Goal: Task Accomplishment & Management: Complete application form

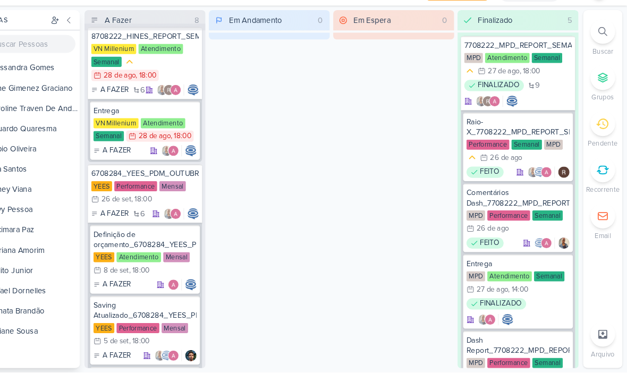
scroll to position [8, 0]
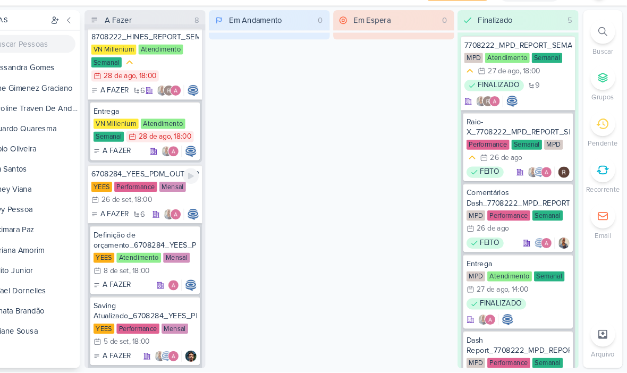
click at [121, 181] on div "6708284_YEES_PDM_OUTUBRO" at bounding box center [172, 186] width 102 height 10
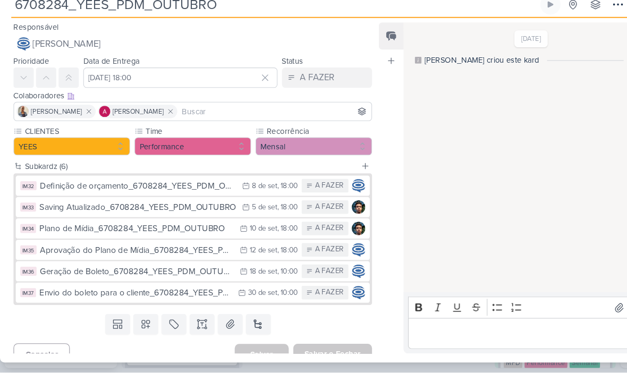
click at [57, 191] on div "Definição de orçamento_6708284_YEES_PDM_OUTUBRO" at bounding box center [131, 197] width 186 height 12
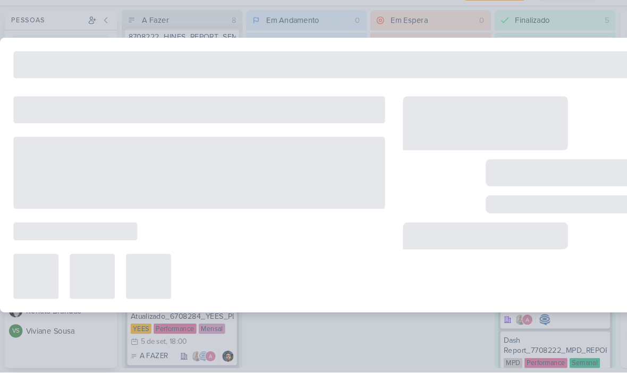
type input "Definição de orçamento_6708284_YEES_PDM_OUTUBRO"
type input "8 de setembro de 2025 às 18:00"
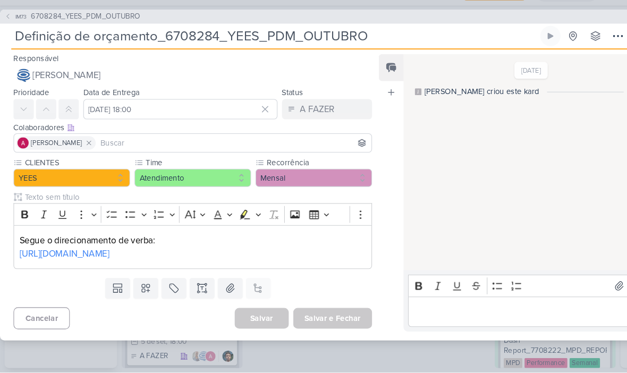
click at [56, 32] on span "6708284_YEES_PDM_OUTUBRO" at bounding box center [80, 37] width 103 height 11
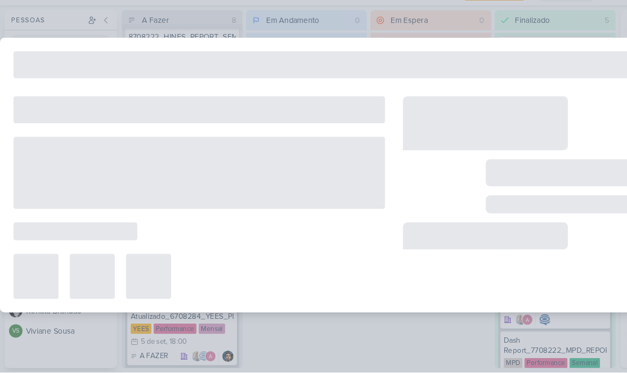
click at [55, 24] on div "IM73 6708284_YEES_PDM_OUTUBRO Definição de orçamento_6708284_YEES_PDM_OUTUBRO" at bounding box center [313, 186] width 627 height 373
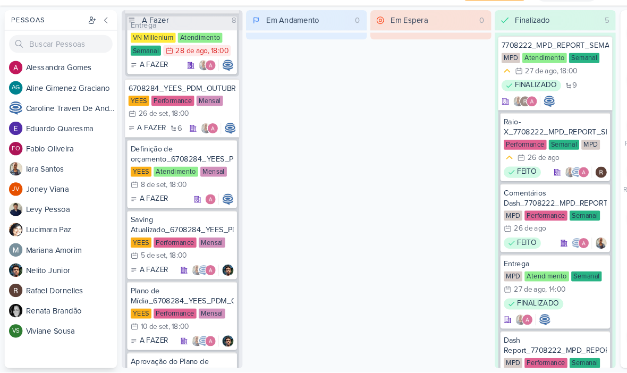
scroll to position [103, 0]
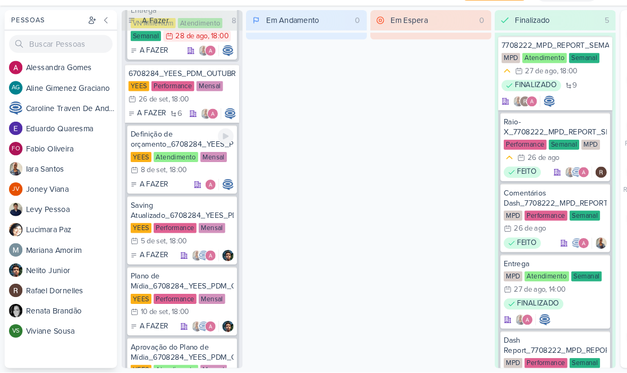
click at [138, 144] on div "Definição de orçamento_6708284_YEES_PDM_OUTUBRO" at bounding box center [171, 153] width 97 height 19
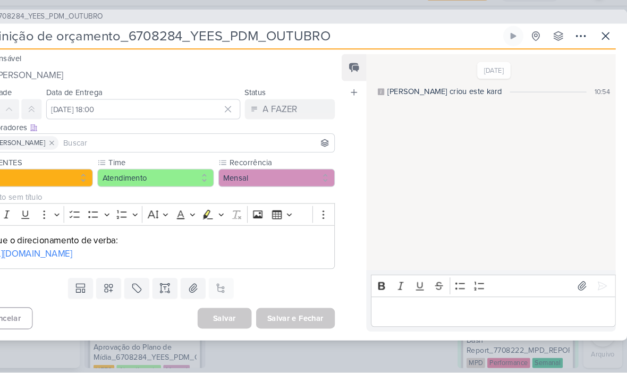
click at [601, 49] on icon at bounding box center [607, 55] width 13 height 13
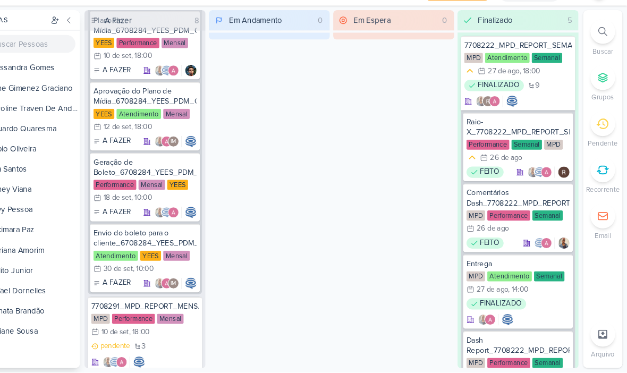
scroll to position [335, 0]
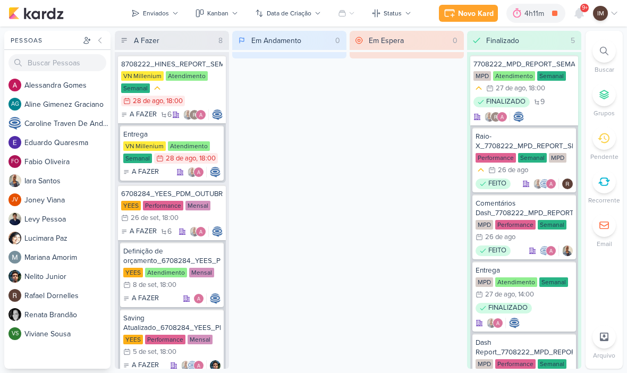
scroll to position [1, 0]
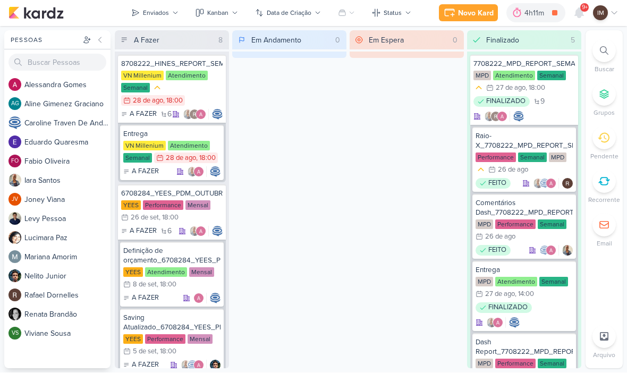
click at [476, 16] on div "Novo Kard" at bounding box center [476, 13] width 36 height 11
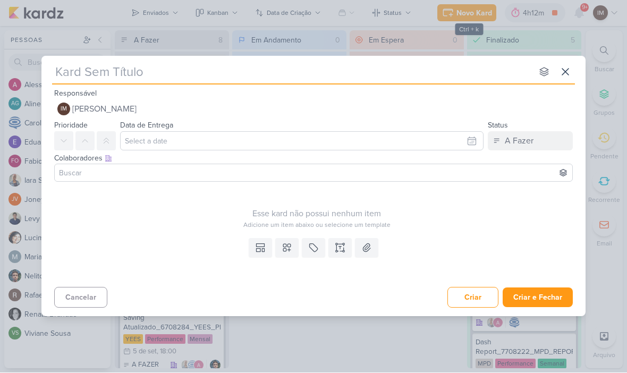
click at [81, 78] on input "text" at bounding box center [292, 72] width 480 height 19
click at [68, 70] on input "text" at bounding box center [292, 72] width 480 height 19
paste input "7709011_MPD_PDM_OUTUBRO"
type input "7709011_MPD_PDM_OUTUBRO"
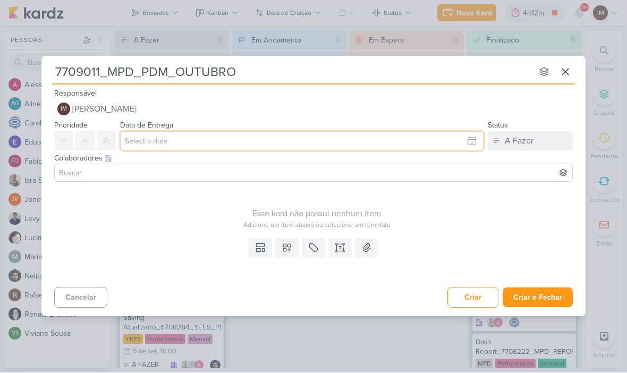
click at [465, 138] on input "text" at bounding box center [302, 141] width 364 height 19
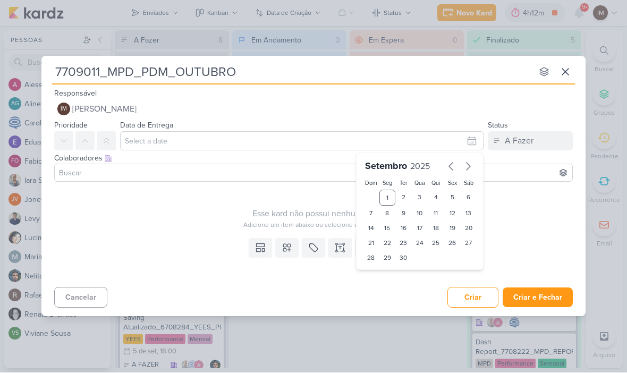
click at [452, 195] on div "5" at bounding box center [452, 198] width 16 height 16
click at [390, 255] on div "29" at bounding box center [388, 258] width 16 height 15
type input "29 de setembro de 2025 às 23:59"
click at [390, 275] on select "00 01 02 03 04 05 06 07 08 09 10 11 12 13 14 15 16 17 18 19 20 21 22 23" at bounding box center [387, 276] width 15 height 13
select select "18"
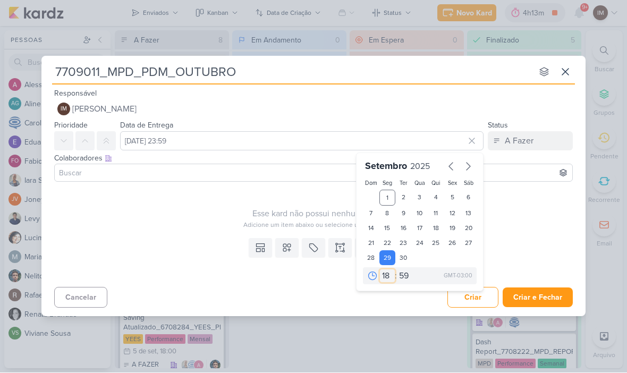
type input "29 de setembro de 2025 às 18:59"
click at [406, 272] on select "00 05 10 15 20 25 30 35 40 45 50 55 59" at bounding box center [404, 276] width 15 height 13
select select "0"
type input "29 de setembro de 2025 às 18:00"
click at [282, 247] on icon at bounding box center [287, 248] width 11 height 11
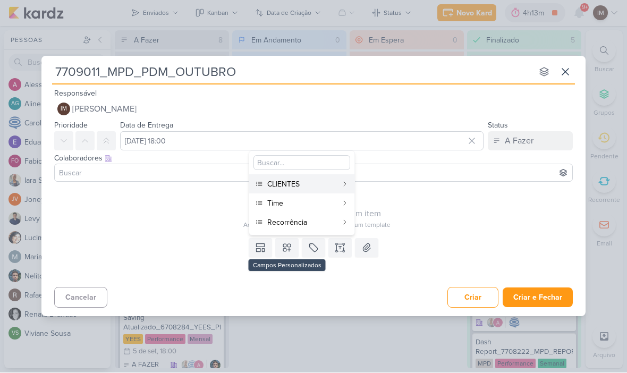
click at [314, 182] on div "CLIENTES" at bounding box center [302, 184] width 70 height 11
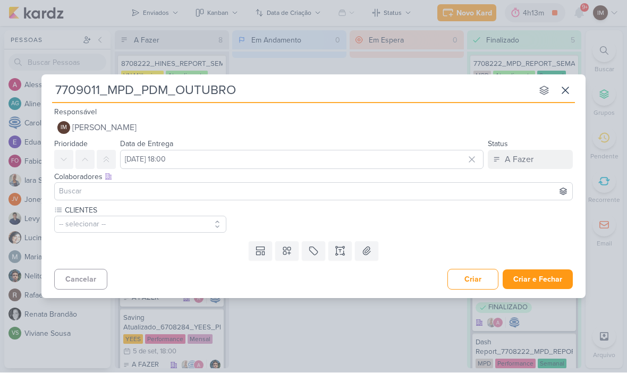
click at [287, 254] on icon at bounding box center [287, 251] width 11 height 11
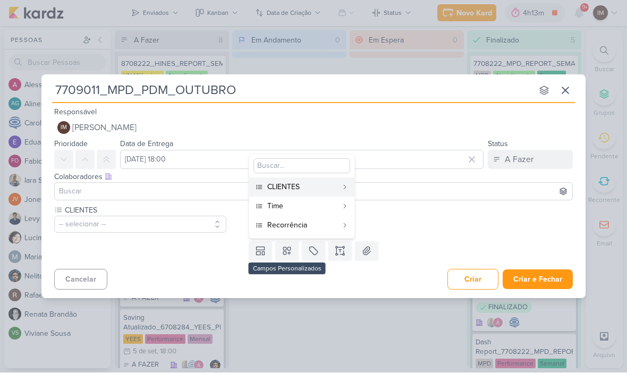
click at [311, 204] on div "Time" at bounding box center [302, 206] width 70 height 11
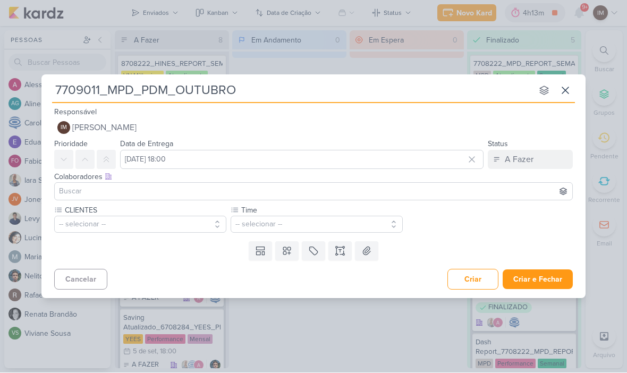
click at [286, 249] on icon at bounding box center [286, 251] width 7 height 7
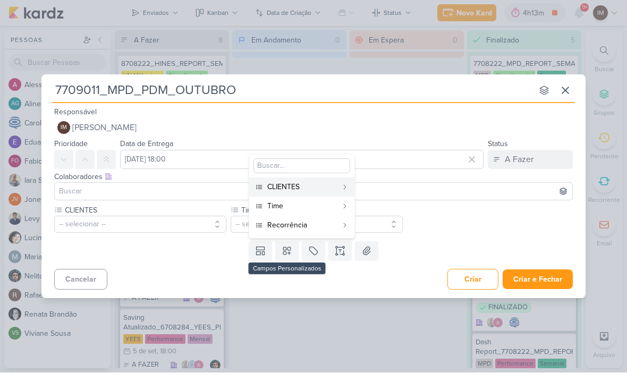
click at [286, 225] on div "Recorrência" at bounding box center [302, 225] width 70 height 11
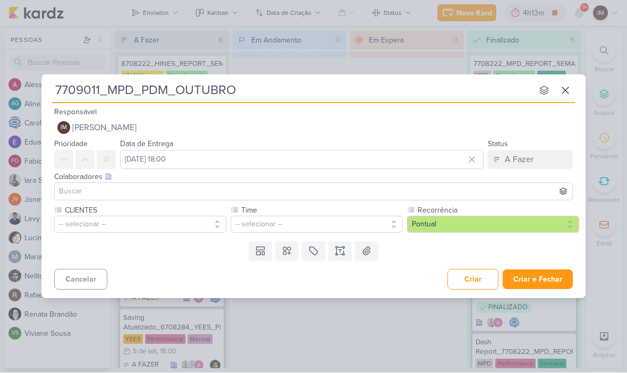
click at [185, 221] on button "-- selecionar --" at bounding box center [140, 224] width 172 height 17
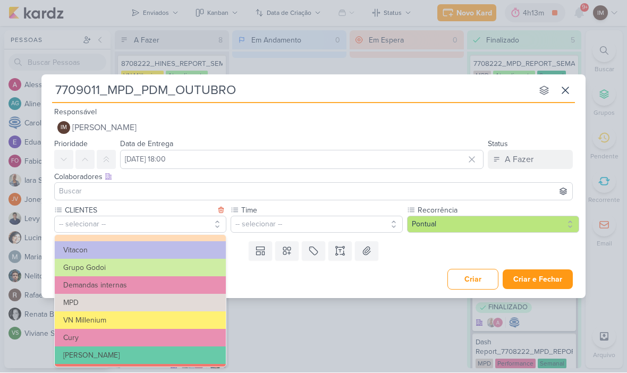
scroll to position [68, 0]
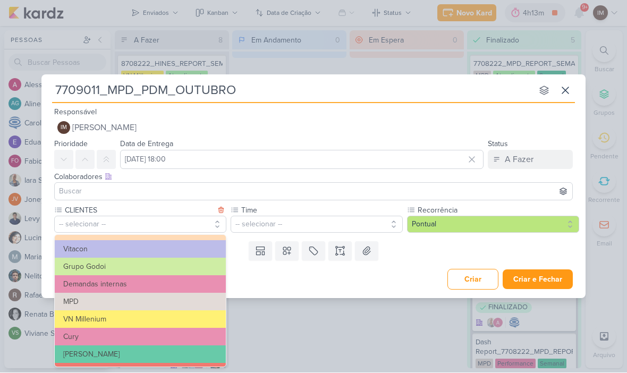
click at [201, 294] on button "MPD" at bounding box center [140, 302] width 171 height 18
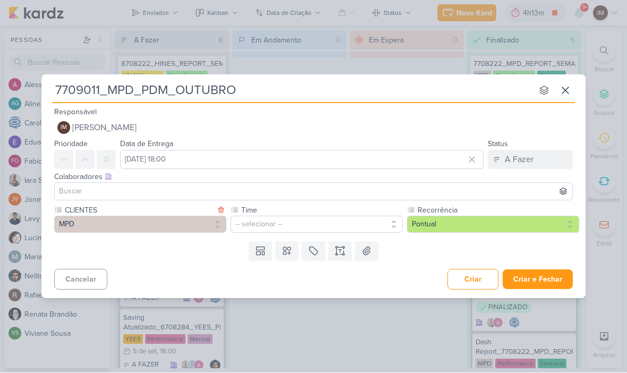
click at [297, 216] on button "-- selecionar --" at bounding box center [317, 224] width 172 height 17
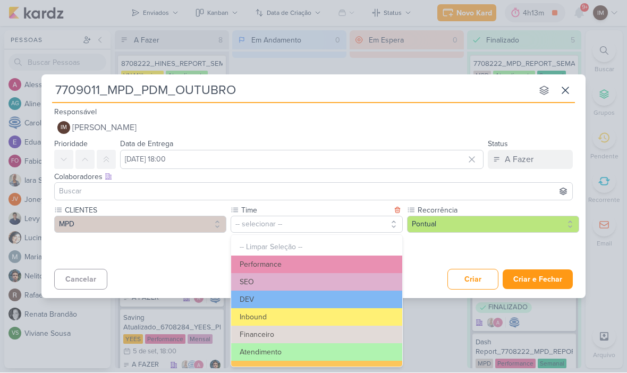
click at [318, 265] on button "Performance" at bounding box center [316, 265] width 171 height 18
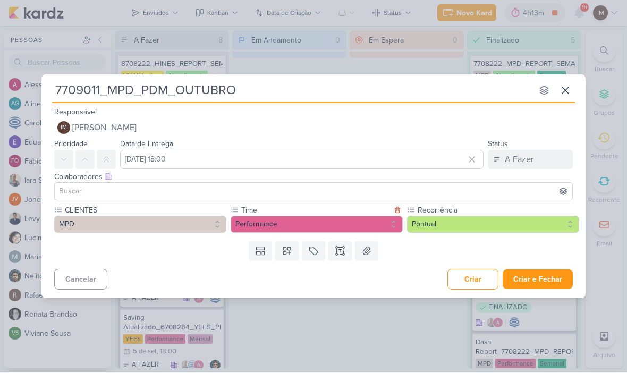
click at [432, 228] on button "Pontual" at bounding box center [493, 224] width 172 height 17
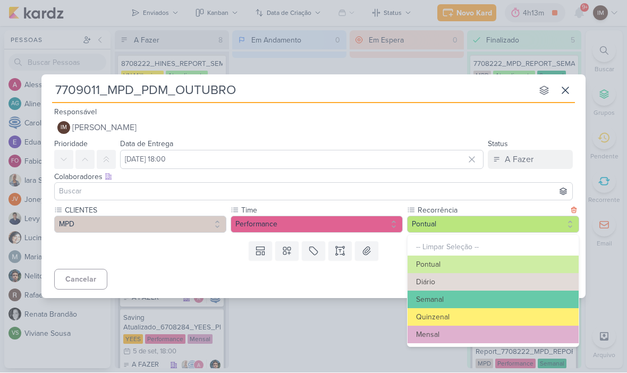
click at [436, 334] on button "Mensal" at bounding box center [493, 335] width 171 height 18
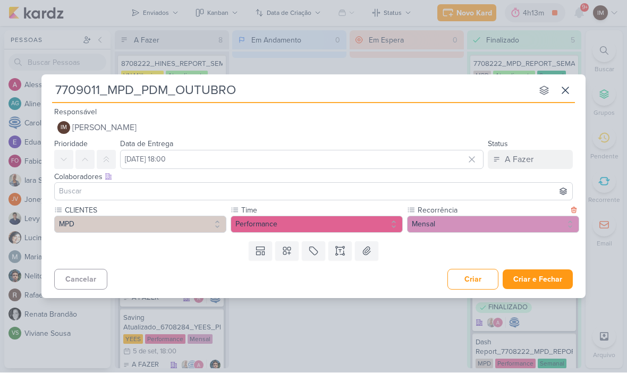
click at [542, 275] on button "Criar e Fechar" at bounding box center [538, 280] width 70 height 20
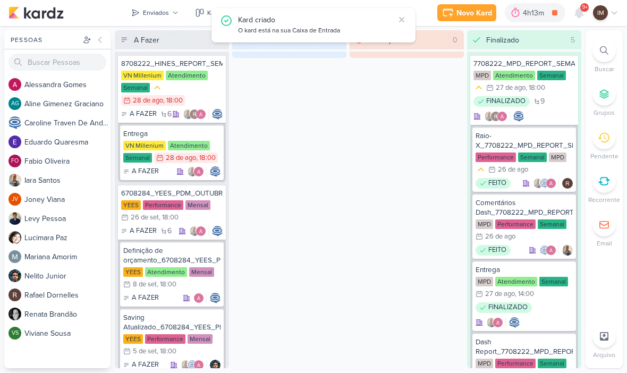
scroll to position [0, 0]
click at [128, 10] on button "Enviados" at bounding box center [155, 13] width 60 height 17
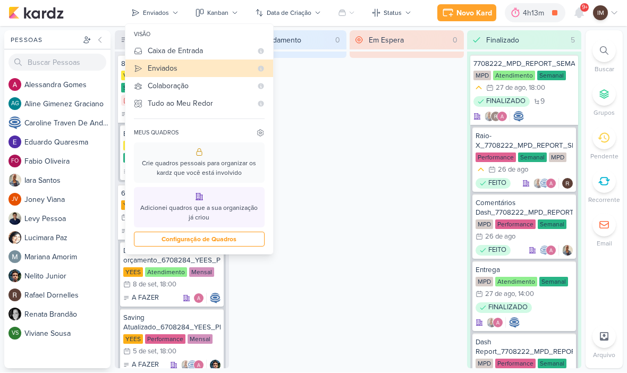
click at [162, 50] on div "Caixa de Entrada" at bounding box center [200, 51] width 104 height 11
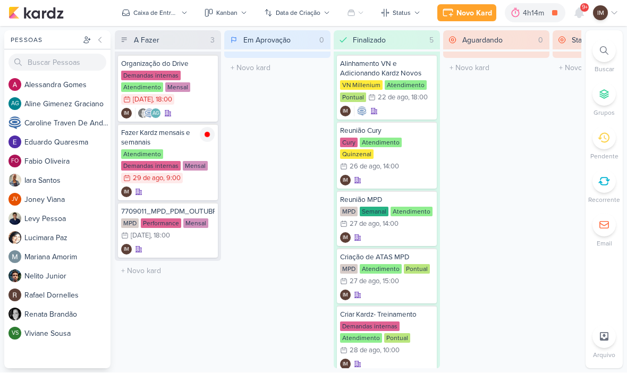
click at [480, 8] on div "Novo Kard" at bounding box center [475, 13] width 36 height 11
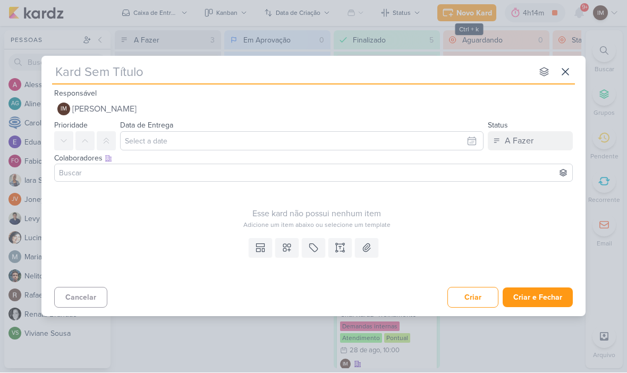
click at [137, 79] on input "text" at bounding box center [292, 72] width 480 height 19
type input "Def"
type input "Defini"
type input "Definição d"
type input "Definição de"
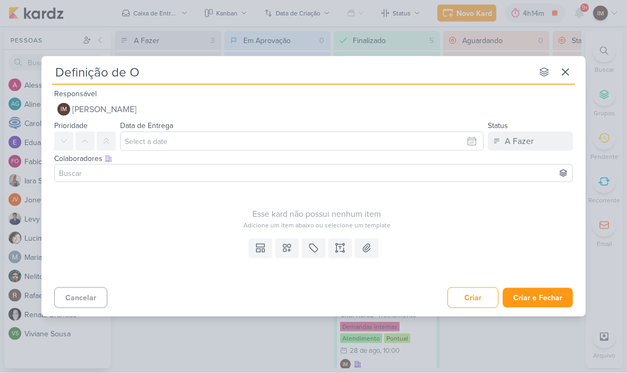
type input "Definição de OR"
type input "Definição de O"
type input "Definição de Or"
type input "Definição de Orçam"
type input "Definição de Orçama"
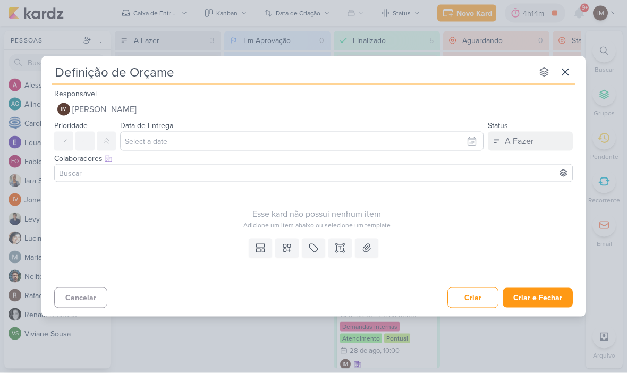
type input "Definição de Orçamen"
type input "Definição de Orçamento"
click at [435, 72] on input "Definição de Orçamento" at bounding box center [292, 72] width 480 height 19
type input "Definição de Orçamento_"
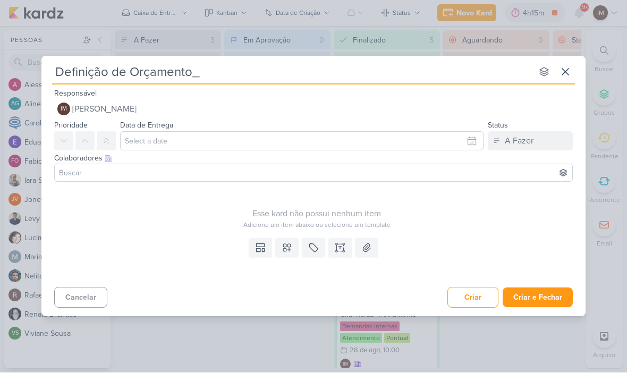
click at [226, 80] on input "Definição de Orçamento_" at bounding box center [292, 72] width 480 height 19
click at [231, 76] on input "Definição de Orçamento_" at bounding box center [292, 72] width 480 height 19
click at [218, 71] on input "Definição de Orçamento_" at bounding box center [292, 72] width 480 height 19
paste input "7709011_MPD_PDM_OUTUBRO"
type input "Definição de Orçamento_7709011_MPD_PDM_OUTUBRO"
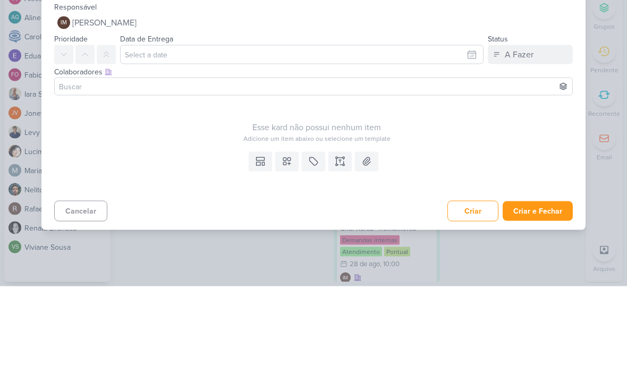
type input "Definição de Orçamento_7709011_MPD_PDM_OUTUBRO"
click at [452, 132] on input "text" at bounding box center [302, 141] width 364 height 19
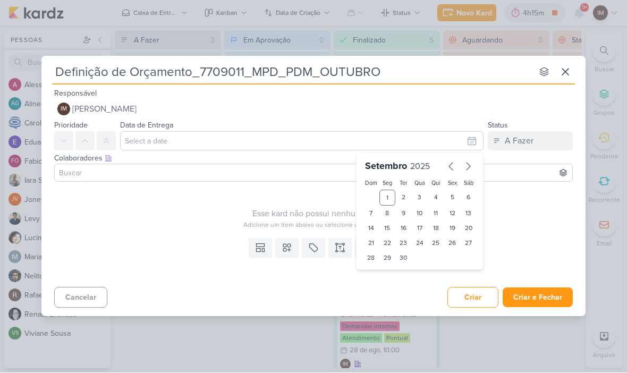
click at [387, 194] on div "1" at bounding box center [388, 198] width 16 height 16
type input "1 de setembro de 2025 às 23:59"
click at [387, 275] on select "00 01 02 03 04 05 06 07 08 09 10 11 12 13 14 15 16 17 18 19 20 21 22 23" at bounding box center [387, 276] width 15 height 13
select select "18"
type input "1 de setembro de 2025 às 18:59"
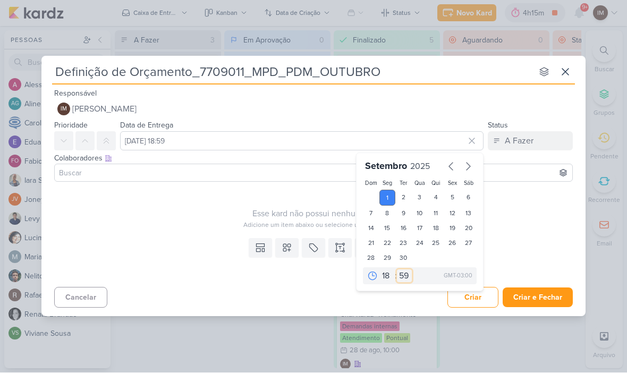
click at [403, 277] on select "00 05 10 15 20 25 30 35 40 45 50 55 59" at bounding box center [404, 276] width 15 height 13
select select "0"
type input "1 de setembro de 2025 às 18:00"
click at [286, 247] on icon at bounding box center [286, 248] width 7 height 7
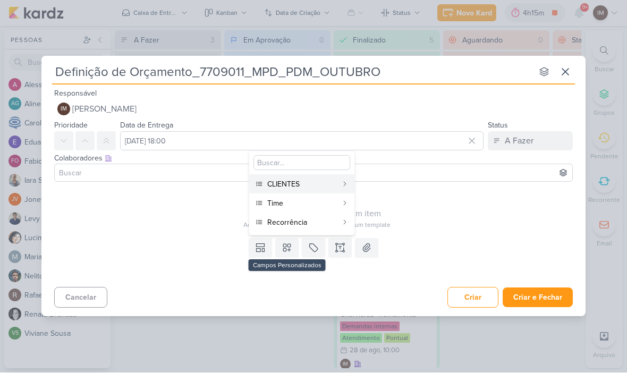
click at [290, 186] on div "CLIENTES" at bounding box center [302, 184] width 70 height 11
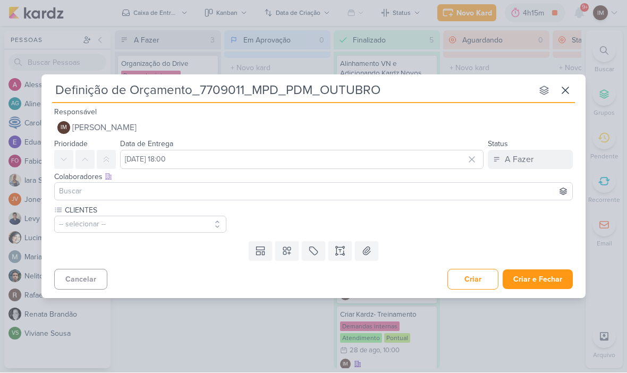
click at [180, 216] on button "-- selecionar --" at bounding box center [140, 224] width 172 height 17
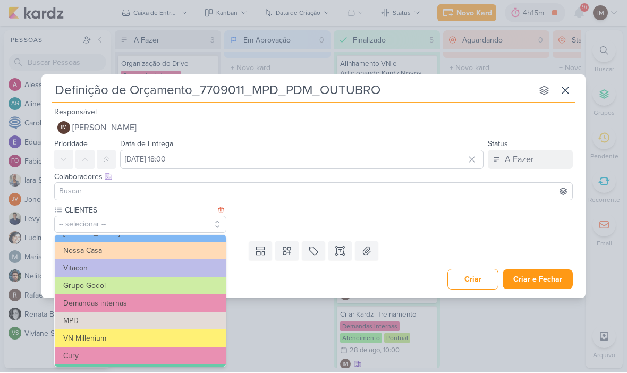
scroll to position [49, 0]
click at [200, 311] on div "-- Limpar Seleção -- YEES Teixeira Duarte Nossa Casa Vitacon Grupo Godoi Demand…" at bounding box center [140, 301] width 172 height 133
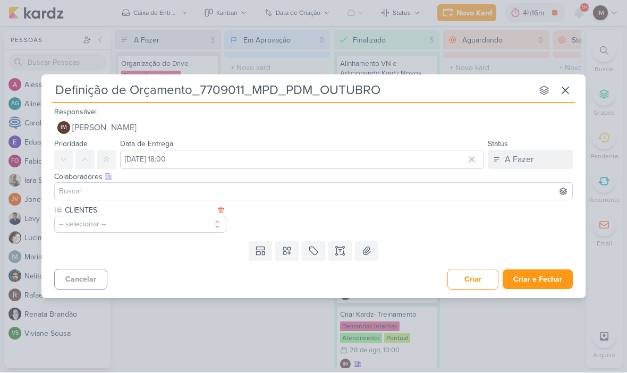
click at [165, 222] on button "-- selecionar --" at bounding box center [140, 224] width 172 height 17
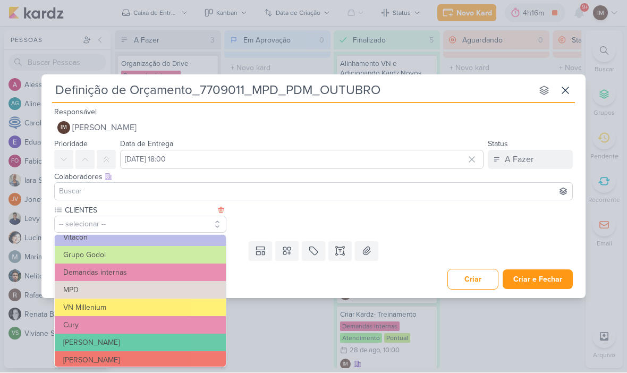
scroll to position [77, 0]
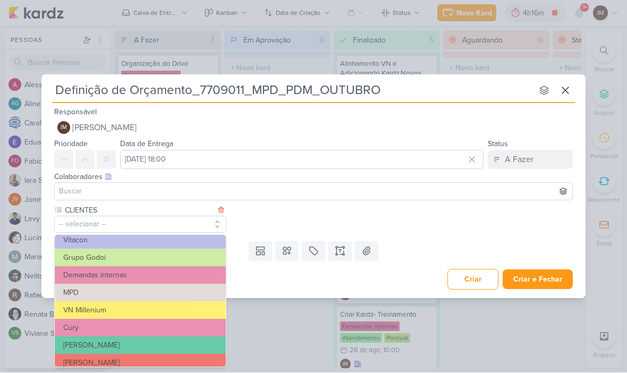
click at [192, 291] on button "MPD" at bounding box center [140, 293] width 171 height 18
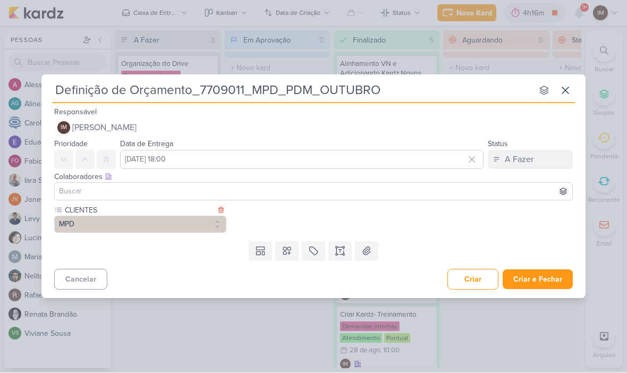
click at [297, 243] on button at bounding box center [286, 251] width 23 height 19
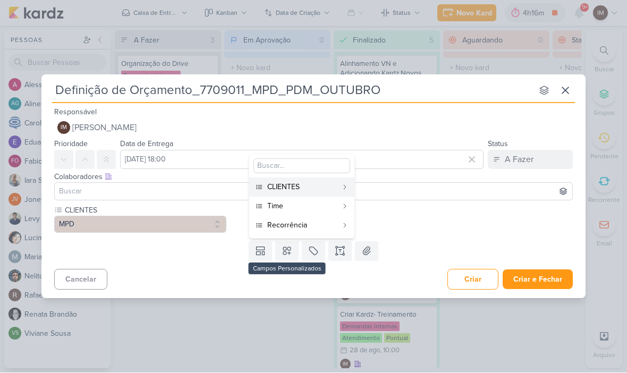
click at [288, 196] on button "CLIENTES" at bounding box center [301, 187] width 105 height 19
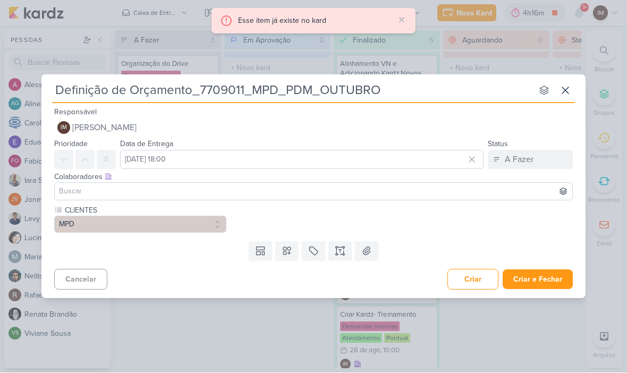
click at [293, 255] on button at bounding box center [286, 251] width 23 height 19
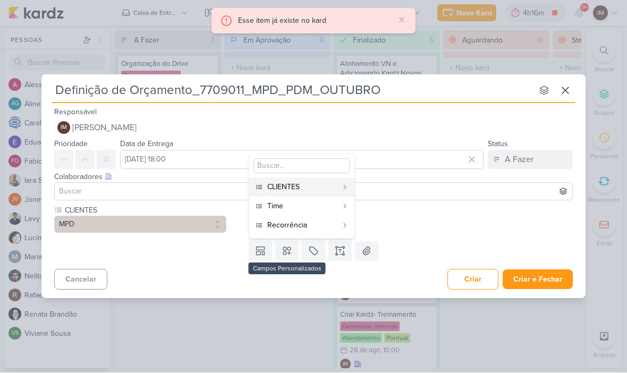
click at [293, 203] on div "Time" at bounding box center [302, 206] width 70 height 11
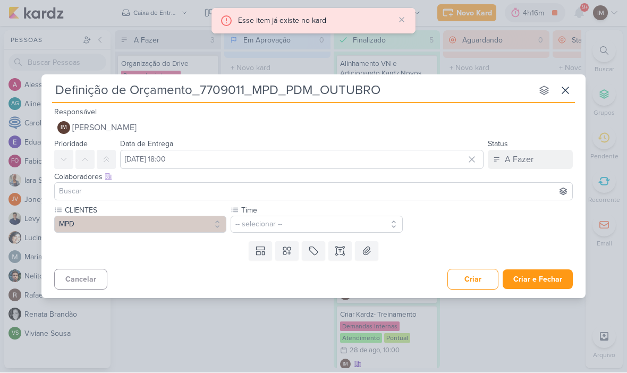
click at [334, 232] on button "-- selecionar --" at bounding box center [317, 224] width 172 height 17
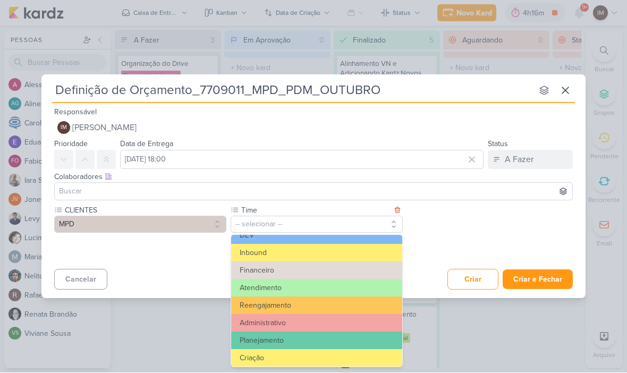
scroll to position [65, 0]
click at [311, 291] on button "Atendimento" at bounding box center [316, 288] width 171 height 18
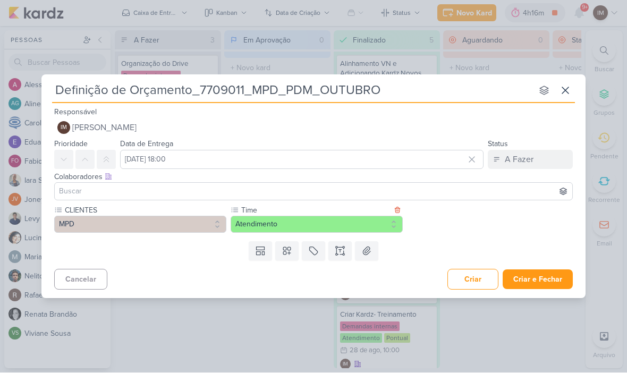
click at [291, 253] on icon at bounding box center [286, 251] width 7 height 7
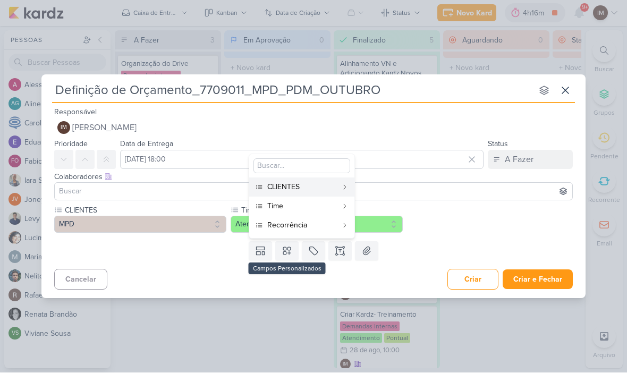
click at [311, 229] on div "Recorrência" at bounding box center [302, 225] width 70 height 11
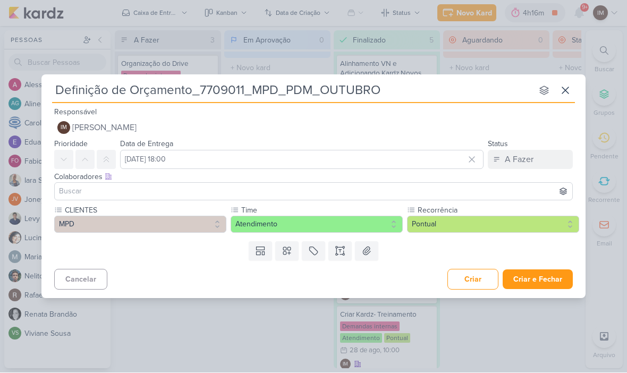
click at [444, 220] on button "Pontual" at bounding box center [493, 224] width 172 height 17
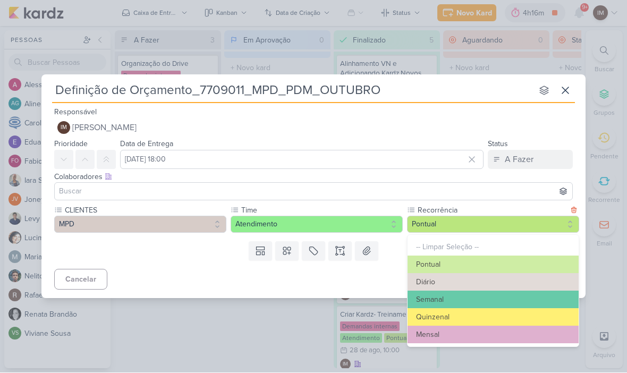
click at [432, 335] on button "Mensal" at bounding box center [493, 335] width 171 height 18
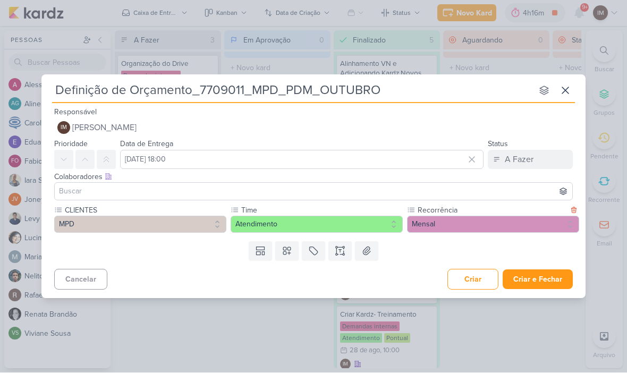
click at [533, 279] on button "Criar e Fechar" at bounding box center [538, 280] width 70 height 20
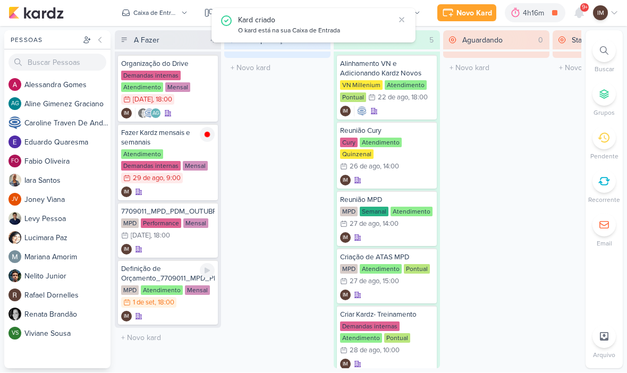
click at [194, 319] on div "IM" at bounding box center [168, 316] width 94 height 11
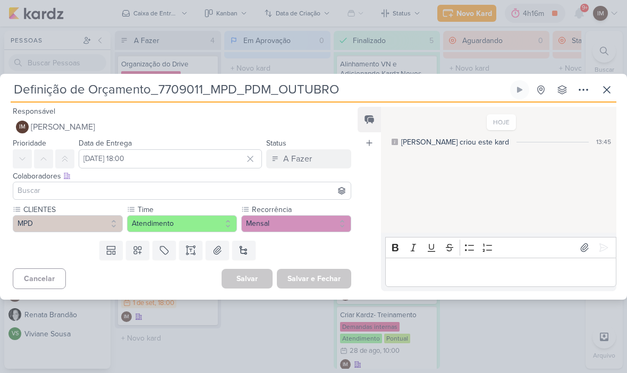
click at [581, 92] on icon at bounding box center [583, 89] width 13 height 13
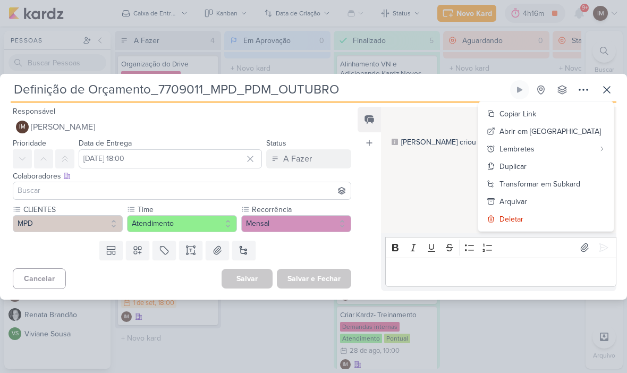
click at [567, 182] on div "Transformar em Subkard" at bounding box center [540, 184] width 81 height 11
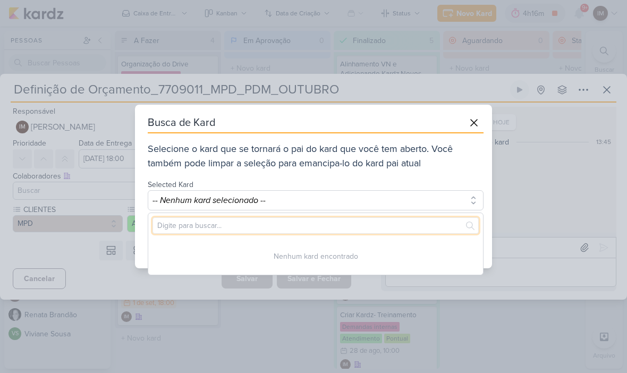
click at [416, 218] on input "text" at bounding box center [316, 225] width 326 height 16
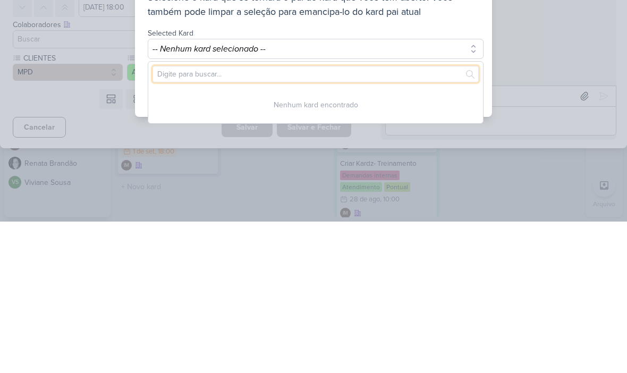
type input "m"
type input "MPD"
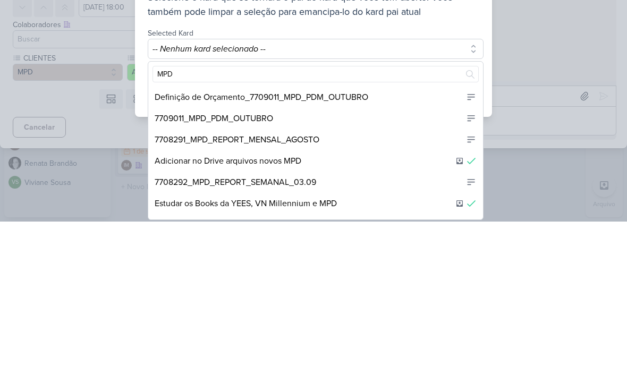
click at [415, 259] on div "7709011_MPD_PDM_OUTUBRO" at bounding box center [315, 269] width 335 height 21
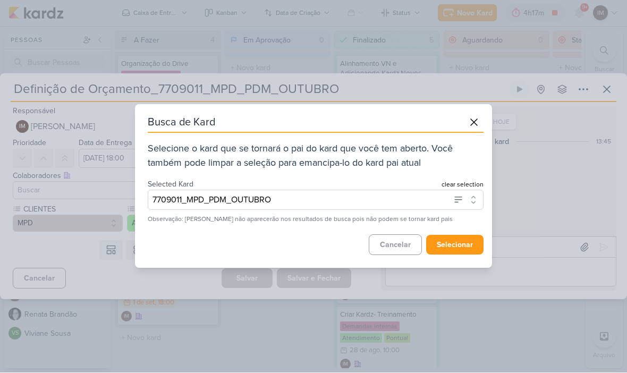
click at [460, 245] on button "selecionar" at bounding box center [454, 245] width 57 height 20
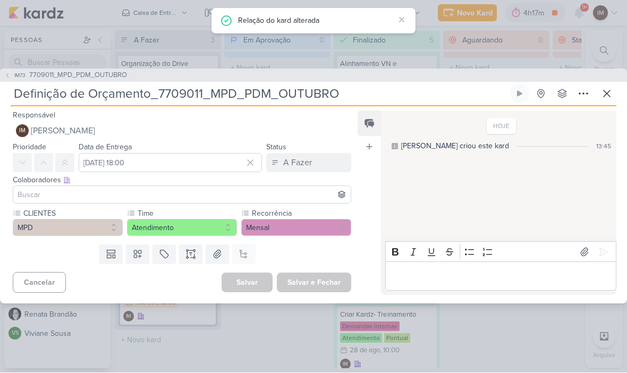
click at [610, 94] on icon at bounding box center [607, 94] width 13 height 13
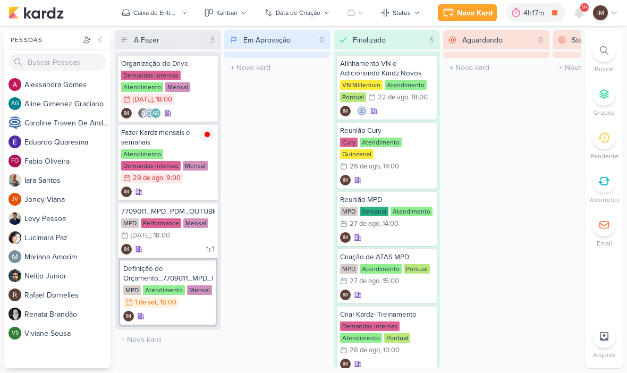
click at [479, 11] on div "Novo Kard" at bounding box center [475, 13] width 36 height 11
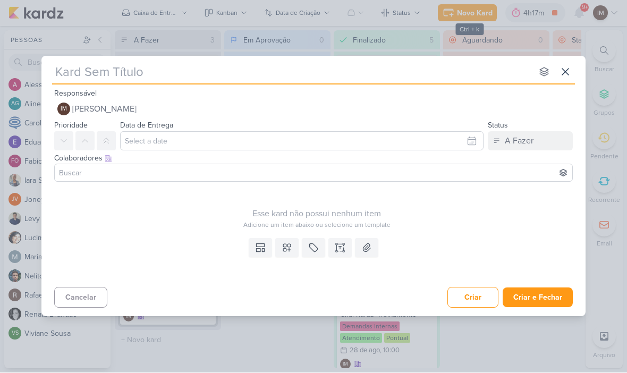
click at [95, 72] on input "text" at bounding box center [292, 72] width 480 height 19
type input "Sa"
type input "Savi"
type input "Saving"
type input "Saving at"
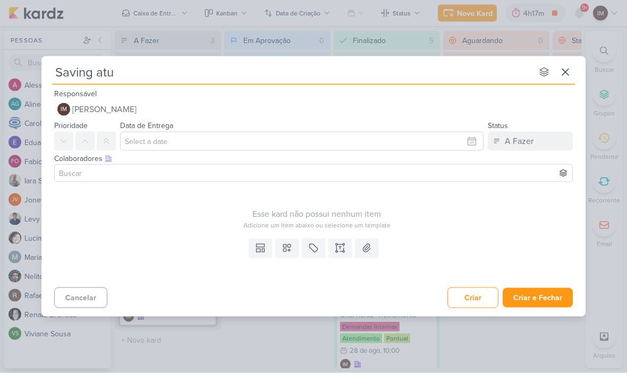
type input "Saving atua"
type input "Saving"
type input "Saving At"
type input "Saving Atu"
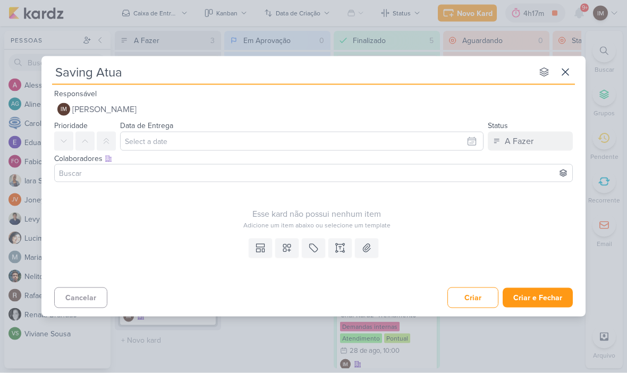
type input "Saving Atual"
type input "Saving Atuali"
type input "Saving Atualizad"
type input "Saving Atualizado"
type input "Saving Atualizado_"
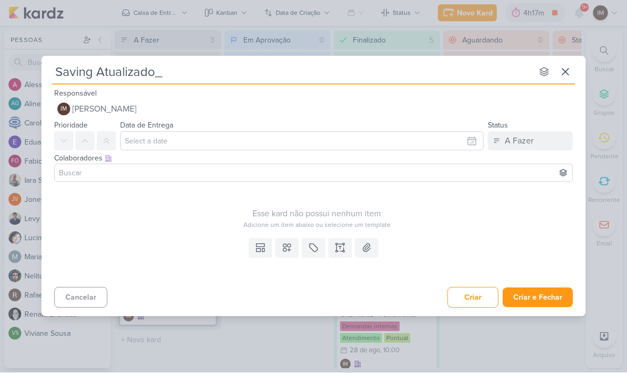
click at [176, 75] on input "Saving Atualizado_" at bounding box center [292, 72] width 480 height 19
click at [173, 73] on input "Saving Atualizado_" at bounding box center [292, 72] width 480 height 19
paste input "7709011_MPD_PDM_OUTUBRO"
type input "Saving Atualizado_7709011_MPD_PDM_OUTUBRO"
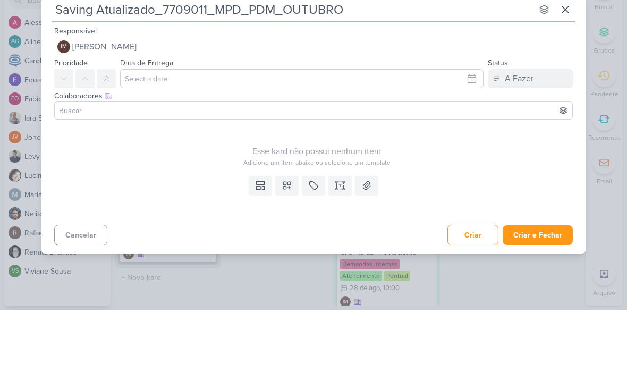
type input "Saving Atualizado_7709011_MPD_PDM_OUTUBRO"
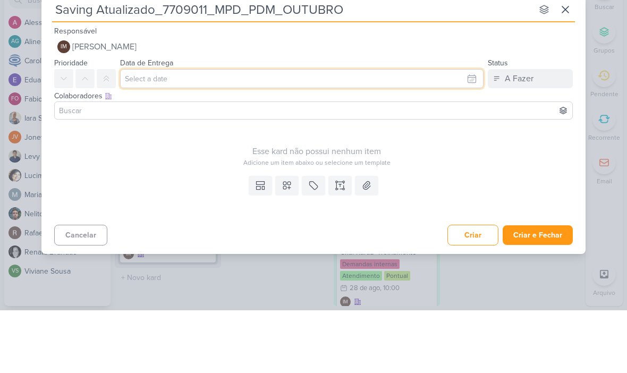
click at [446, 132] on input "text" at bounding box center [302, 141] width 364 height 19
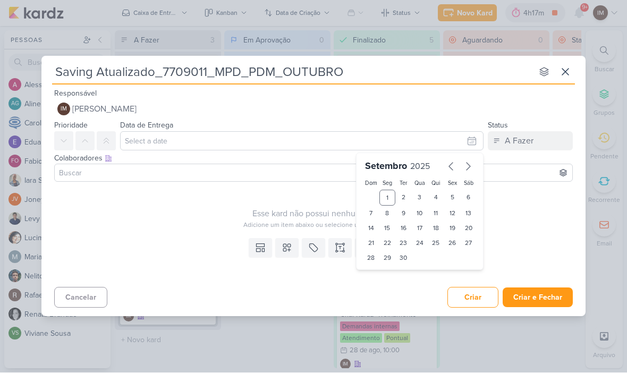
click at [384, 251] on div "29" at bounding box center [388, 258] width 16 height 15
type input "29 de setembro de 2025 às 23:59"
click at [386, 273] on select "00 01 02 03 04 05 06 07 08 09 10 11 12 13 14 15 16 17 18 19 20 21 22 23" at bounding box center [387, 276] width 15 height 13
select select "17"
type input "29 de setembro de 2025 às 17:59"
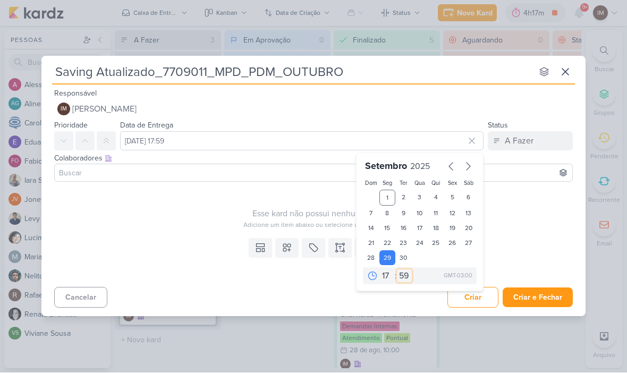
click at [399, 274] on select "00 05 10 15 20 25 30 35 40 45 50 55 59" at bounding box center [404, 276] width 15 height 13
click at [377, 272] on icon at bounding box center [372, 276] width 11 height 11
click at [387, 276] on select "00 01 02 03 04 05 06 07 08 09 10 11 12 13 14 15 16 17 18 19 20 21 22 23" at bounding box center [387, 276] width 15 height 13
select select "18"
type input "29 de setembro de 2025 às 18:59"
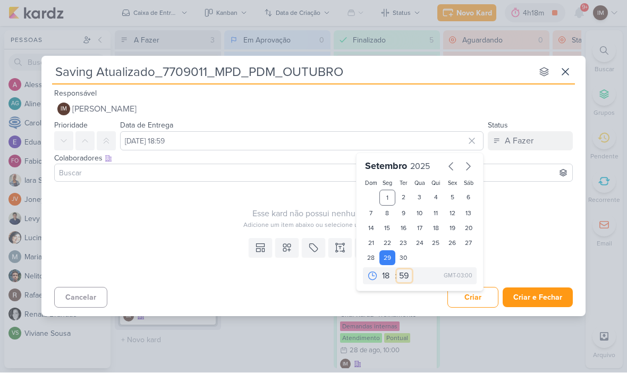
click at [402, 276] on select "00 05 10 15 20 25 30 35 40 45 50 55 59" at bounding box center [404, 276] width 15 height 13
select select "0"
type input "29 de setembro de 2025 às 18:00"
click at [285, 245] on icon at bounding box center [287, 248] width 11 height 11
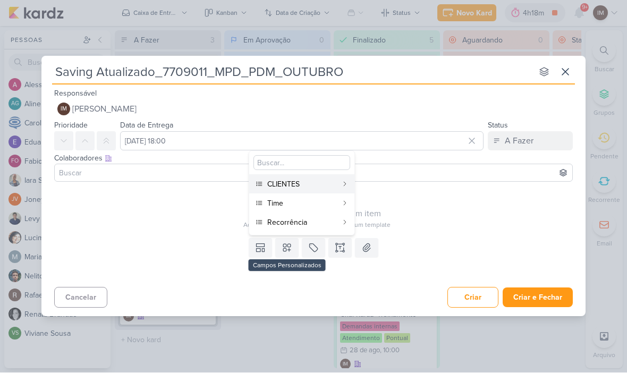
click at [333, 183] on div "CLIENTES" at bounding box center [302, 184] width 70 height 11
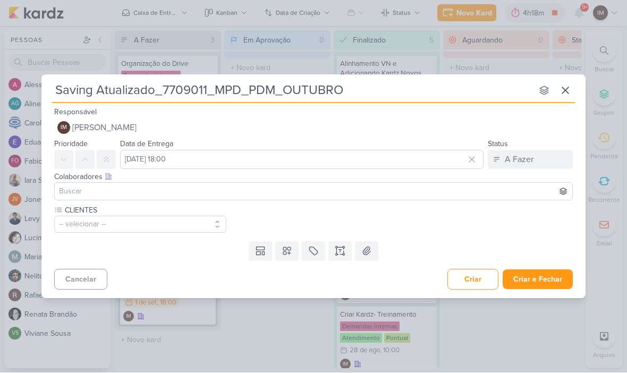
click at [178, 218] on button "-- selecionar --" at bounding box center [140, 224] width 172 height 17
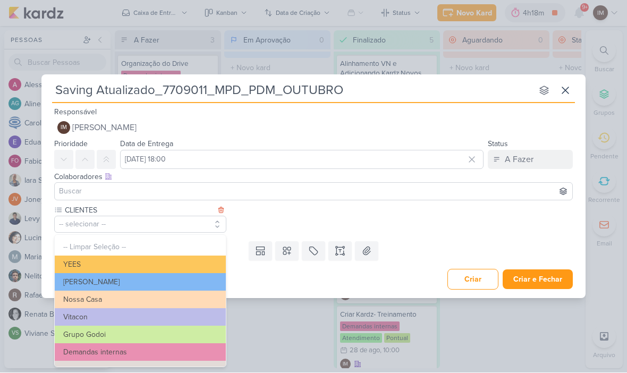
scroll to position [82, 0]
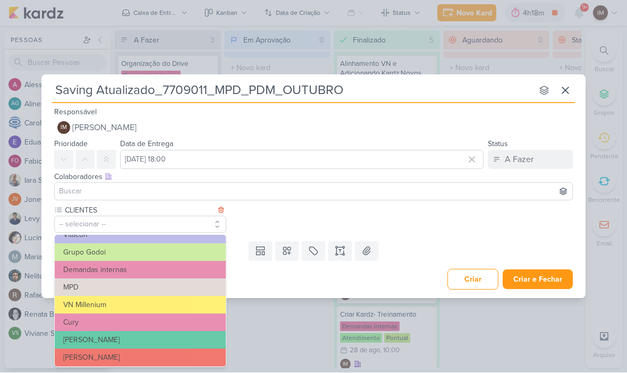
click at [183, 280] on button "MPD" at bounding box center [140, 288] width 171 height 18
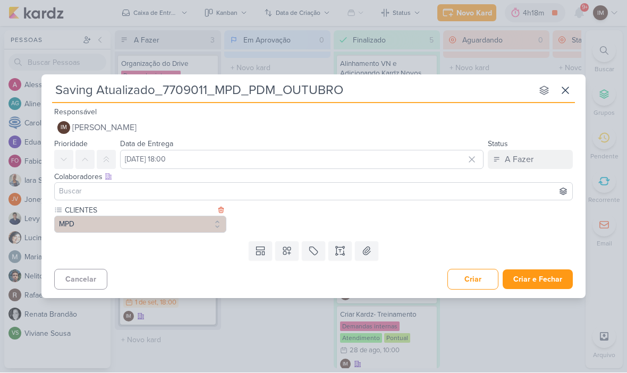
click at [290, 256] on button at bounding box center [286, 251] width 23 height 19
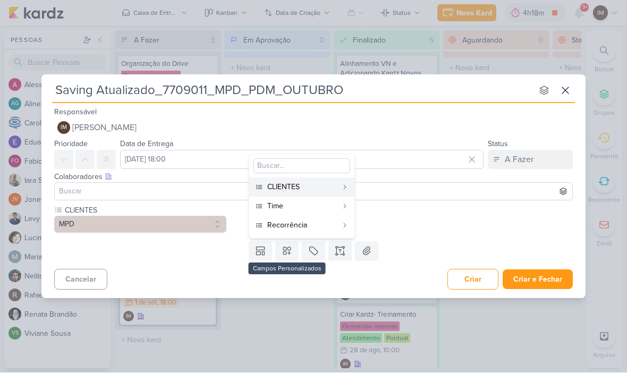
click at [316, 207] on div "Time" at bounding box center [302, 206] width 70 height 11
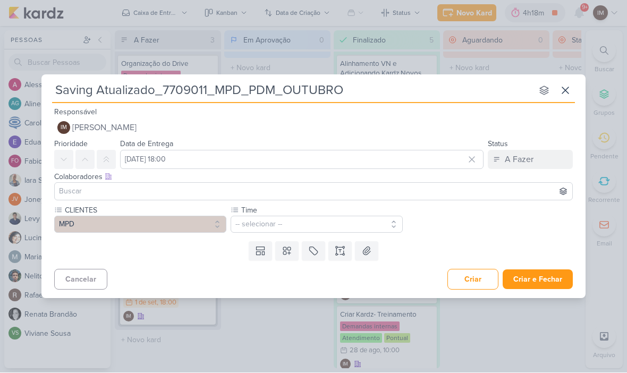
click at [318, 229] on button "-- selecionar --" at bounding box center [317, 224] width 172 height 17
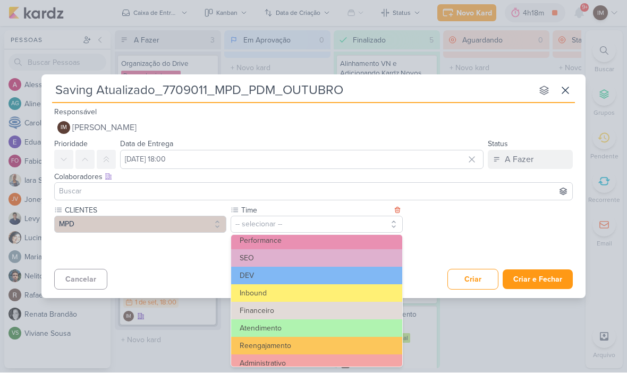
scroll to position [23, 0]
click at [305, 238] on button "Performance" at bounding box center [316, 242] width 171 height 18
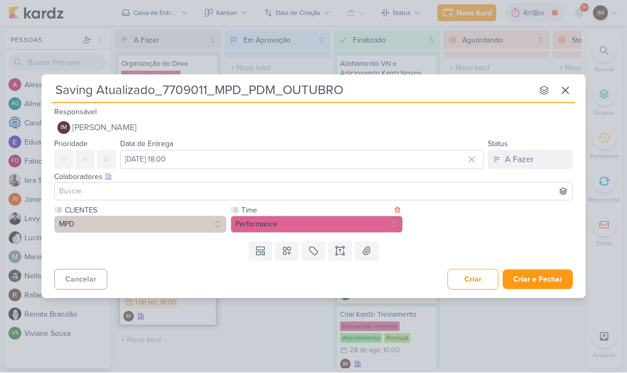
click at [291, 254] on icon at bounding box center [287, 251] width 11 height 11
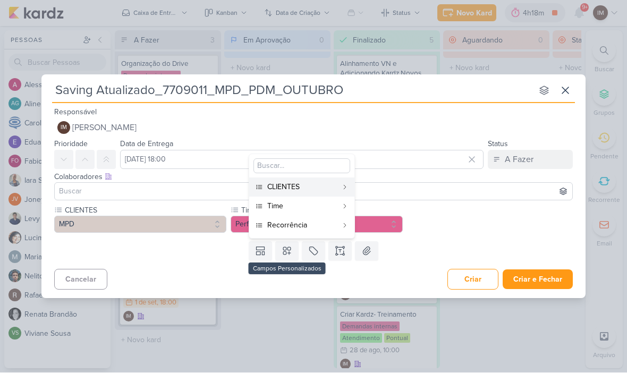
click at [311, 229] on div "Recorrência" at bounding box center [302, 225] width 70 height 11
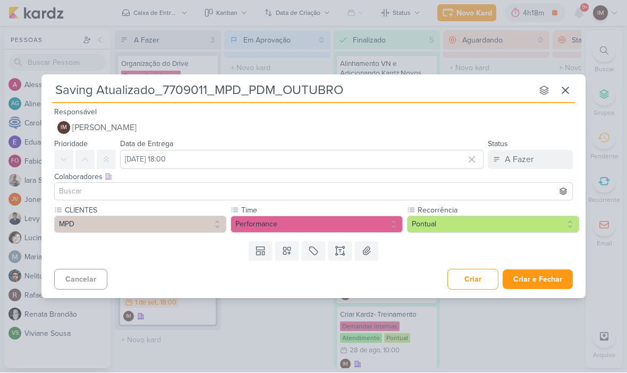
click at [504, 222] on button "Pontual" at bounding box center [493, 224] width 172 height 17
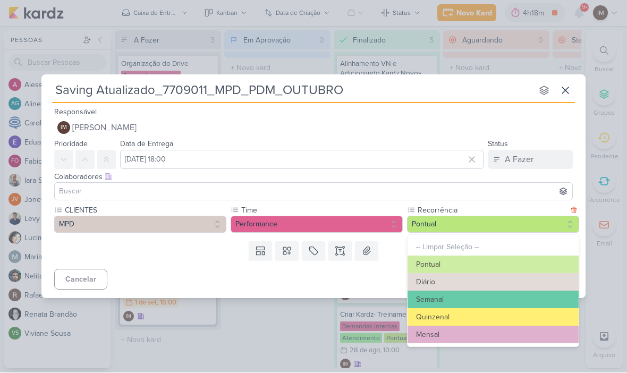
click at [495, 331] on button "Mensal" at bounding box center [493, 335] width 171 height 18
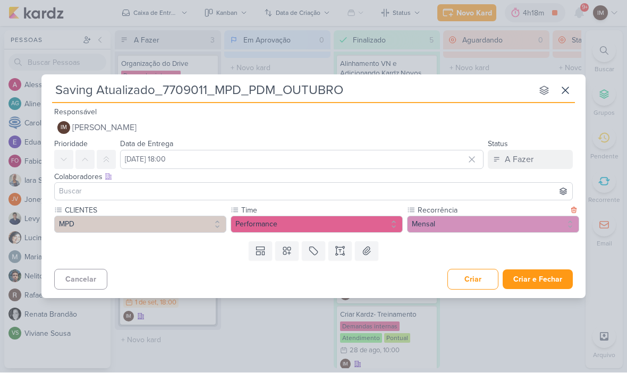
click at [548, 275] on button "Criar e Fechar" at bounding box center [538, 280] width 70 height 20
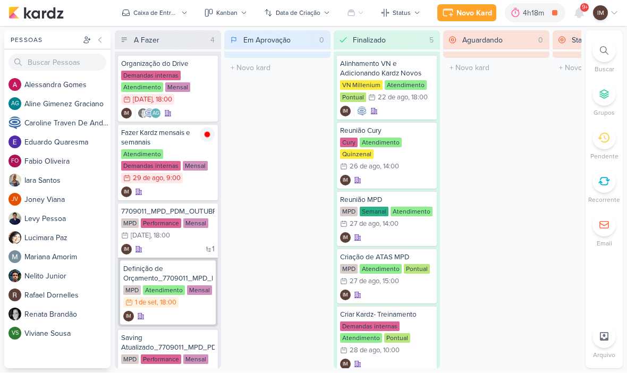
click at [475, 11] on div "Novo Kard" at bounding box center [475, 13] width 36 height 11
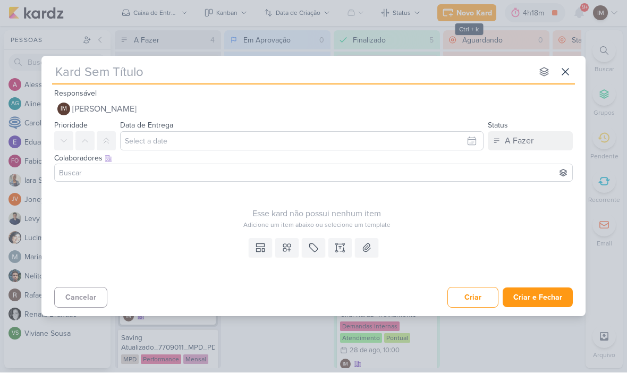
click at [480, 63] on input "text" at bounding box center [292, 72] width 480 height 19
type input "Pl"
type input "Plam"
type input "Plano"
type input "Plano de"
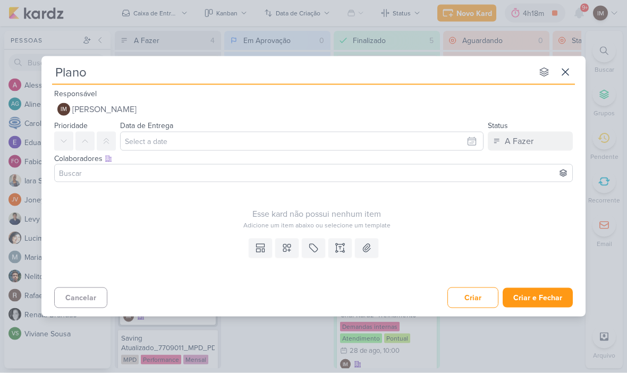
type input "Plano"
click at [118, 68] on input "Plano" at bounding box center [292, 72] width 480 height 19
type input "Plano de"
type input "Plano de M"
type input "Plano de Mi"
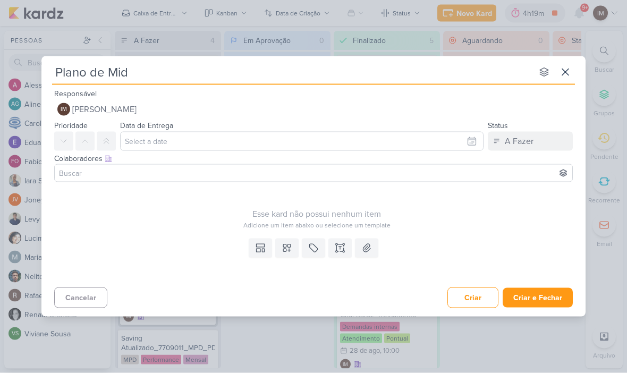
type input "Plano de Midi"
type input "Plano de Mídia"
type input "Plano de Mídia_"
click at [159, 64] on input "Plano de Mídia_" at bounding box center [292, 72] width 480 height 19
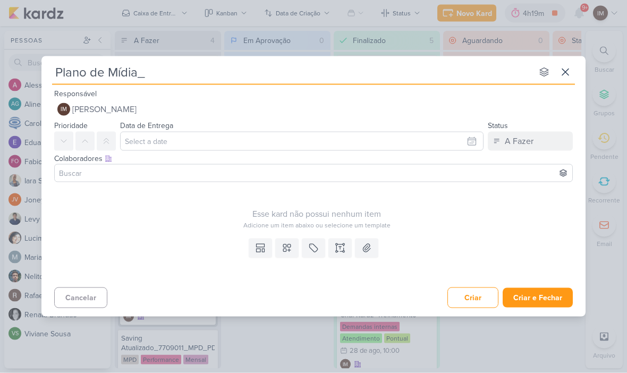
paste input "7709011_MPD_PDM_OUTUBRO"
type input "Plano de Mídia_7709011_MPD_PDM_OUTUBRO"
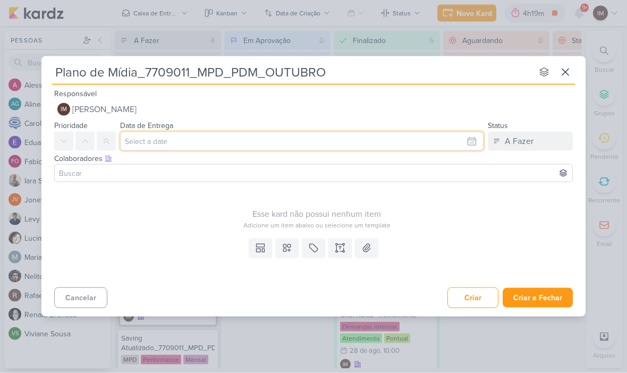
click at [467, 139] on input "text" at bounding box center [302, 141] width 364 height 19
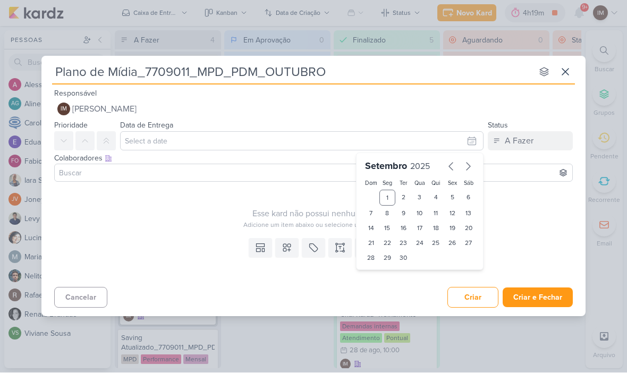
click at [389, 207] on div "8" at bounding box center [388, 213] width 16 height 15
type input "8 de setembro de 2025 às 23:59"
click at [391, 273] on select "00 01 02 03 04 05 06 07 08 09 10 11 12 13 14 15 16 17 18 19 20 21 22 23" at bounding box center [387, 276] width 15 height 13
select select "18"
type input "8 de setembro de 2025 às 18:59"
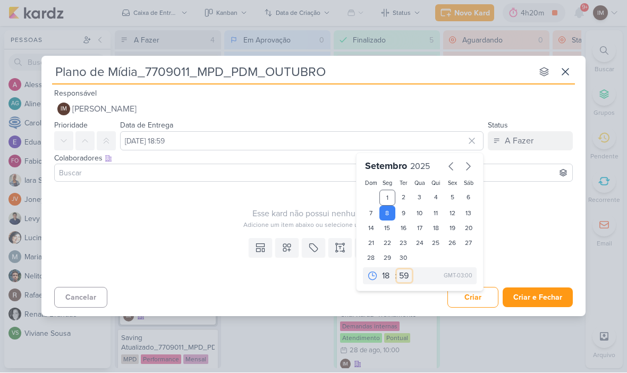
click at [406, 276] on select "00 05 10 15 20 25 30 35 40 45 50 55 59" at bounding box center [404, 276] width 15 height 13
click at [405, 282] on select "00 05 10 15 20 25 30 35 40 45 50 55 59" at bounding box center [404, 276] width 15 height 13
select select "0"
type input "8 de setembro de 2025 às 18:00"
click at [285, 246] on icon at bounding box center [287, 248] width 11 height 11
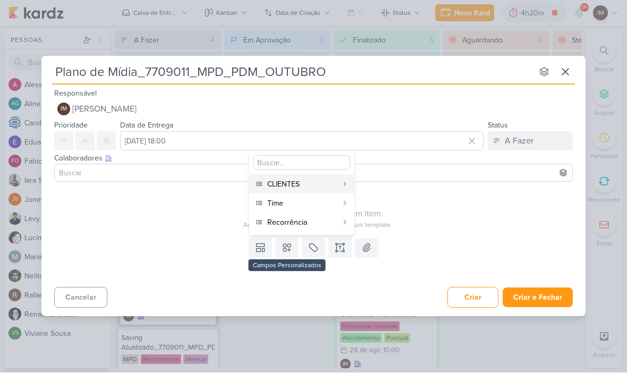
click at [330, 186] on div "CLIENTES" at bounding box center [302, 184] width 70 height 11
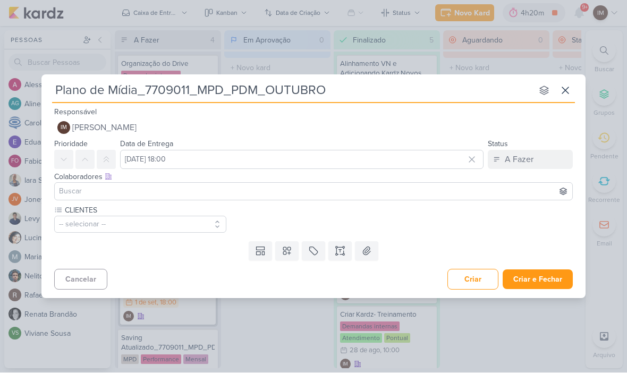
click at [124, 216] on button "-- selecionar --" at bounding box center [140, 224] width 172 height 17
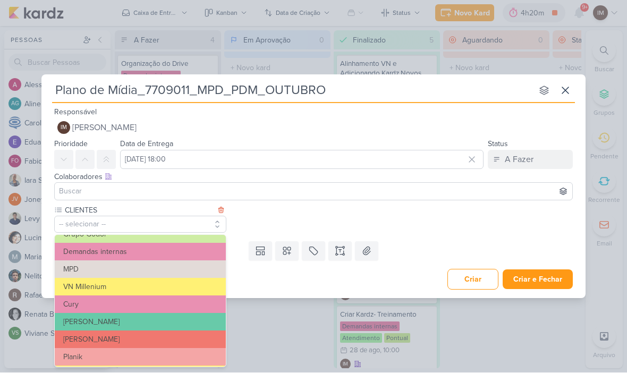
scroll to position [99, 0]
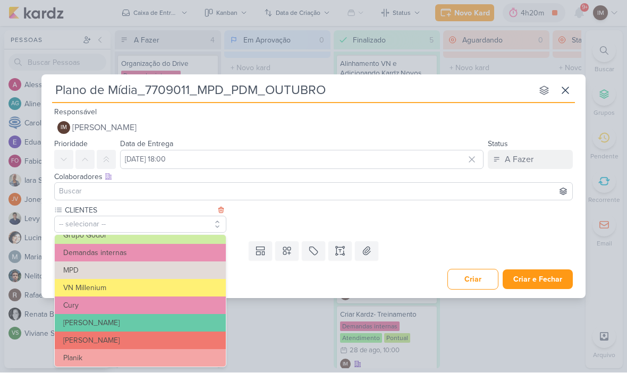
click at [90, 262] on button "MPD" at bounding box center [140, 271] width 171 height 18
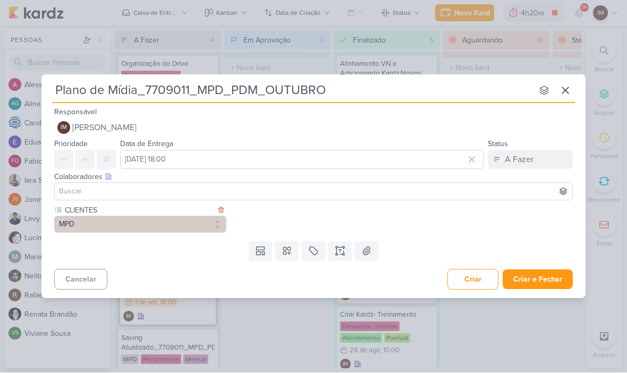
click at [281, 249] on button at bounding box center [286, 251] width 23 height 19
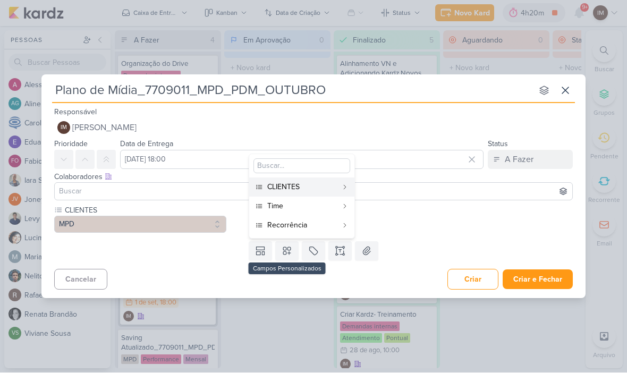
click at [327, 208] on div "Time" at bounding box center [302, 206] width 70 height 11
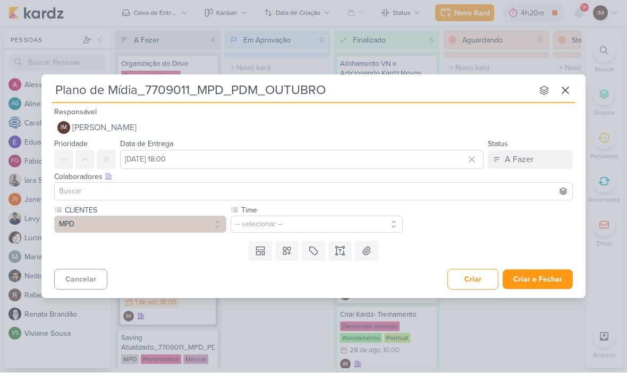
click at [375, 223] on button "-- selecionar --" at bounding box center [317, 224] width 172 height 17
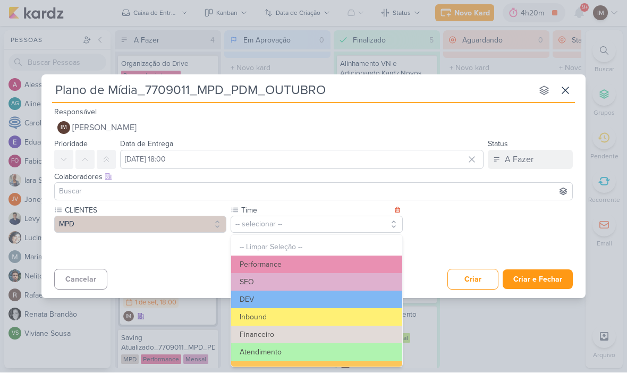
click at [379, 257] on button "Performance" at bounding box center [316, 265] width 171 height 18
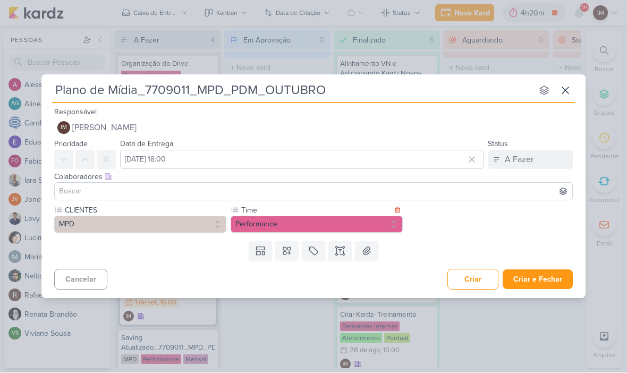
click at [283, 260] on button at bounding box center [286, 251] width 23 height 19
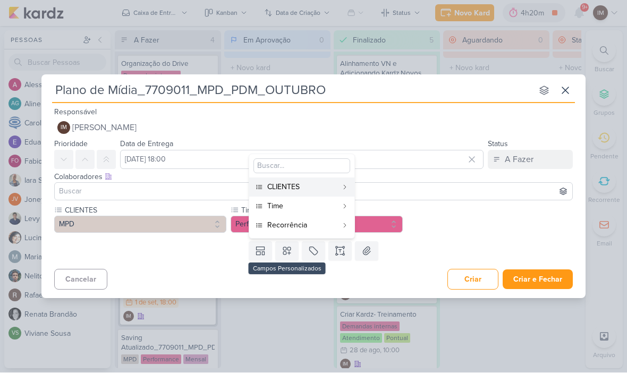
click at [310, 226] on div "Recorrência" at bounding box center [302, 225] width 70 height 11
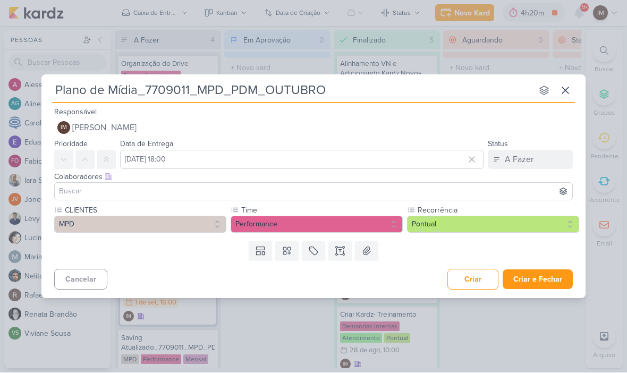
click at [444, 226] on button "Pontual" at bounding box center [493, 224] width 172 height 17
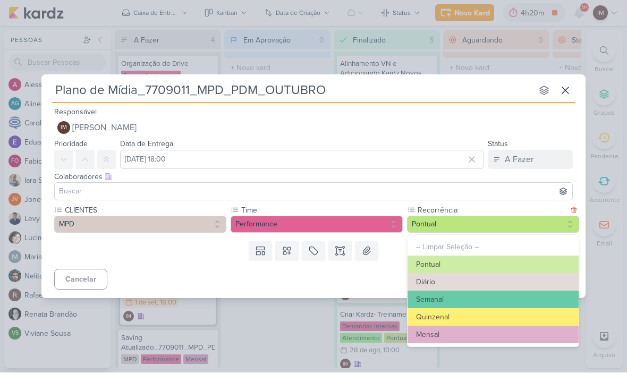
click at [429, 332] on button "Mensal" at bounding box center [493, 335] width 171 height 18
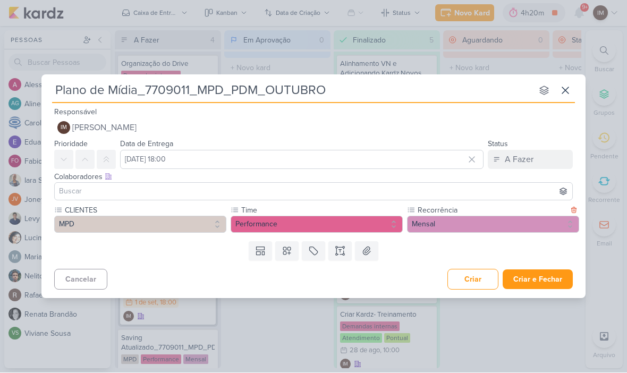
click at [546, 275] on button "Criar e Fechar" at bounding box center [538, 280] width 70 height 20
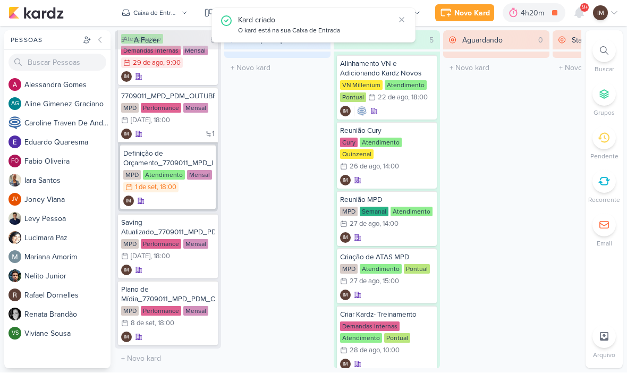
scroll to position [115, 0]
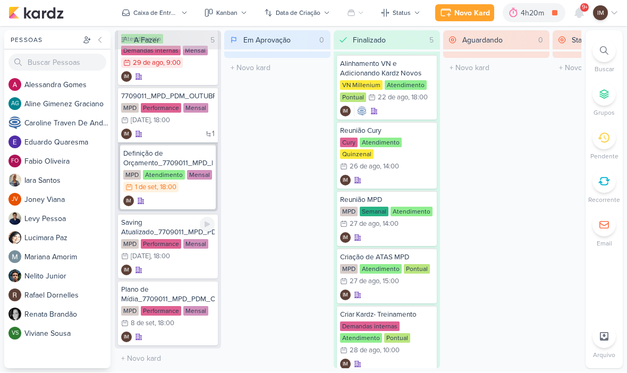
click at [170, 258] on div ", 18:00" at bounding box center [160, 257] width 20 height 7
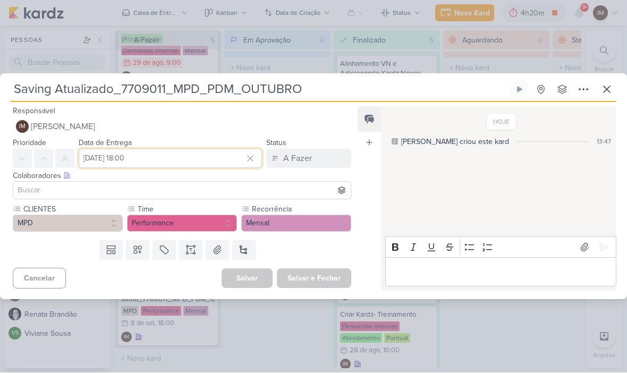
click at [182, 162] on input "29 de setembro de 2025 às 18:00" at bounding box center [170, 158] width 183 height 19
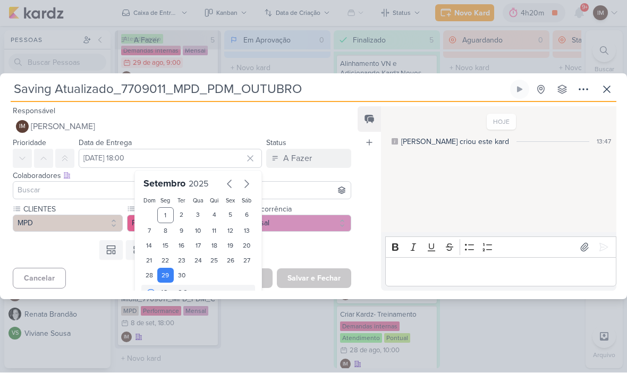
click at [167, 227] on div "8" at bounding box center [165, 231] width 16 height 15
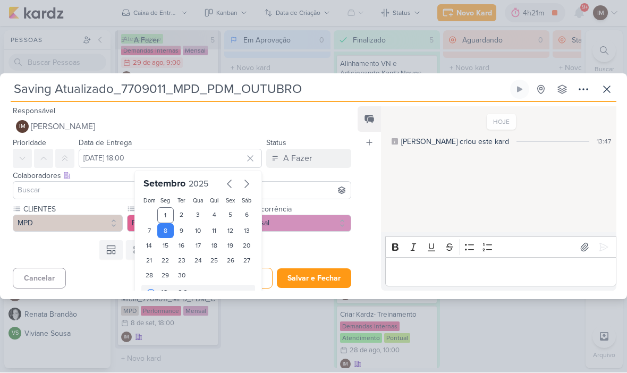
click at [174, 230] on div "9" at bounding box center [182, 231] width 16 height 15
click at [162, 233] on div "8" at bounding box center [165, 231] width 16 height 15
click at [179, 229] on div "9" at bounding box center [182, 231] width 16 height 15
type input "9 de setembro de 2025 às 18:00"
click at [331, 281] on button "Salvar e Fechar" at bounding box center [314, 279] width 74 height 20
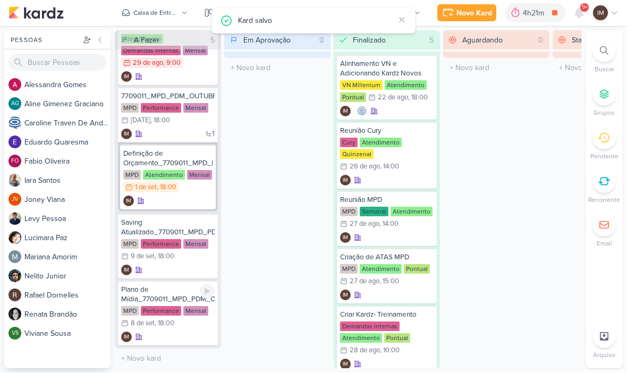
click at [182, 340] on div "IM" at bounding box center [168, 337] width 94 height 11
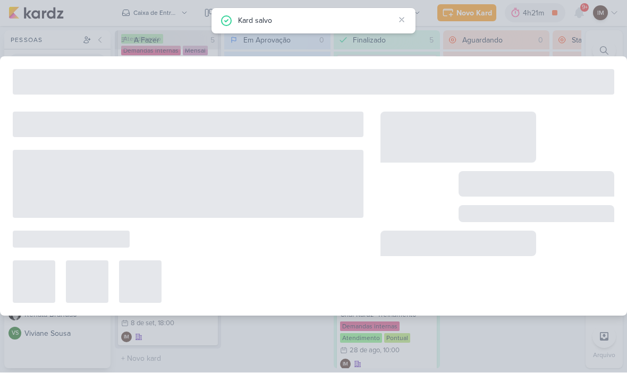
type input "Plano de Mídia_7709011_MPD_PDM_OUTUBRO"
type input "8 de setembro de 2025 às 18:00"
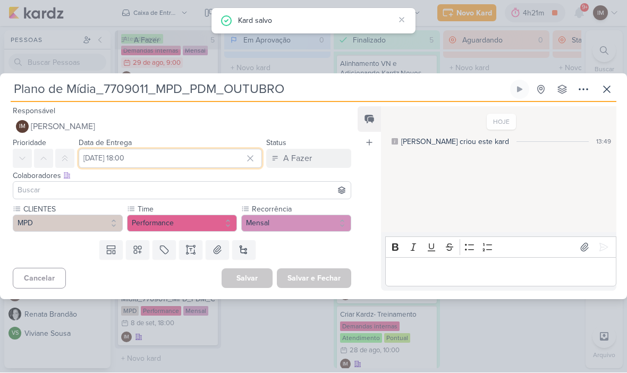
click at [193, 167] on input "8 de setembro de 2025 às 18:00" at bounding box center [170, 158] width 183 height 19
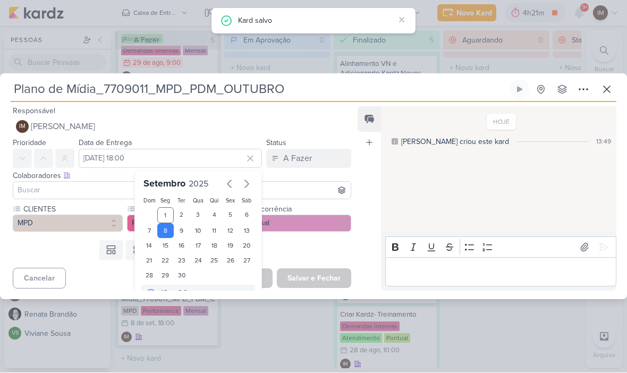
click at [184, 224] on div "9" at bounding box center [182, 231] width 16 height 15
type input "9 de setembro de 2025 às 18:00"
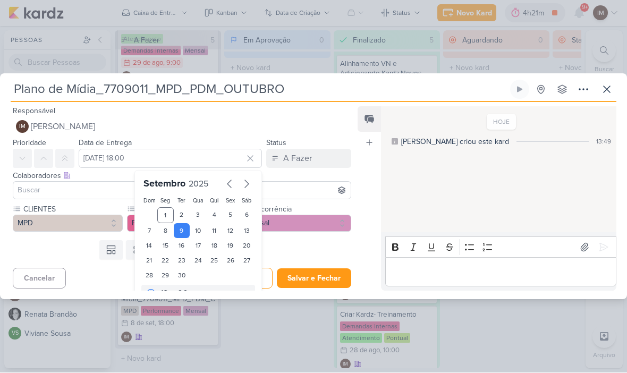
click at [303, 286] on button "Salvar e Fechar" at bounding box center [314, 279] width 74 height 20
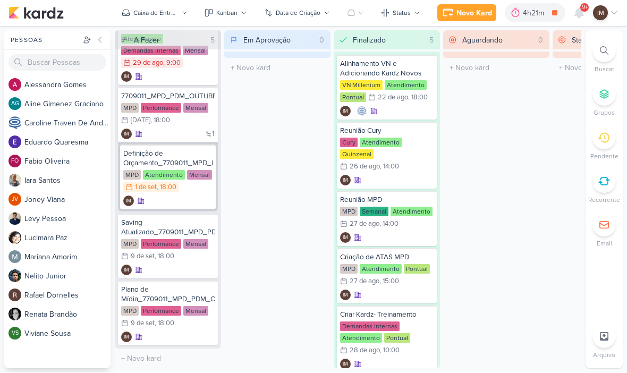
click at [479, 14] on div "Novo Kard" at bounding box center [475, 13] width 36 height 11
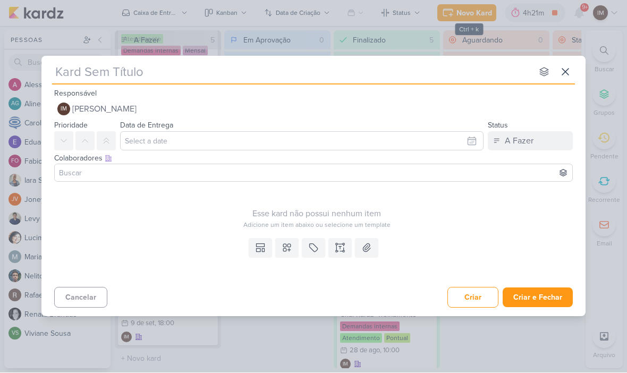
click at [80, 72] on input "text" at bounding box center [292, 72] width 480 height 19
type input "Apro"
type input "Aprova"
type input "Aprovaç"
type input "Aprovação"
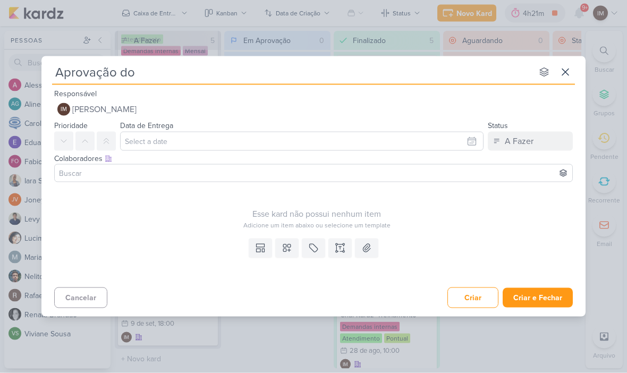
type input "Aprovação do"
type input "Aprovação do Pa"
type input "Aprovação do Pl"
type input "Aprovação do Plan"
type input "Aprovação do Plano"
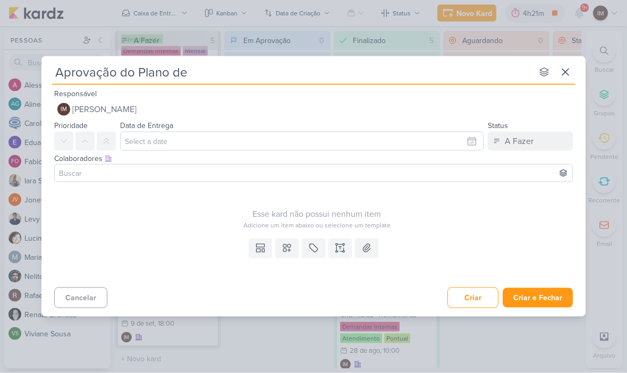
type input "Aprovação do Plano de"
type input "Aprovação do Plano de Mi"
type input "Aprovação do Plano de Mídia"
type input "Aprovação do Plano de Mídia_"
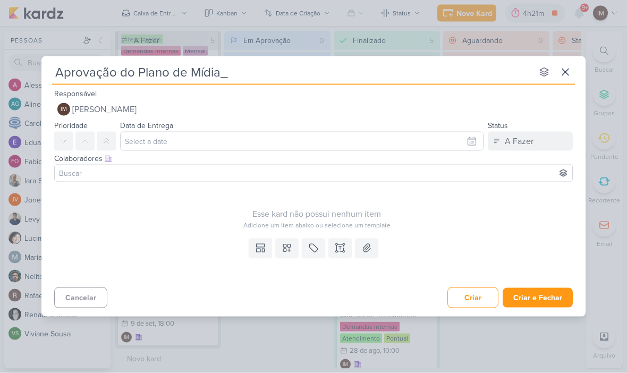
click at [249, 75] on input "Aprovação do Plano de Mídia_" at bounding box center [292, 72] width 480 height 19
paste input "7709011_MPD_PDM_OUTUBRO"
type input "Aprovação do Plano de Mídia_7709011_MPD_PDM_OUTUBRO"
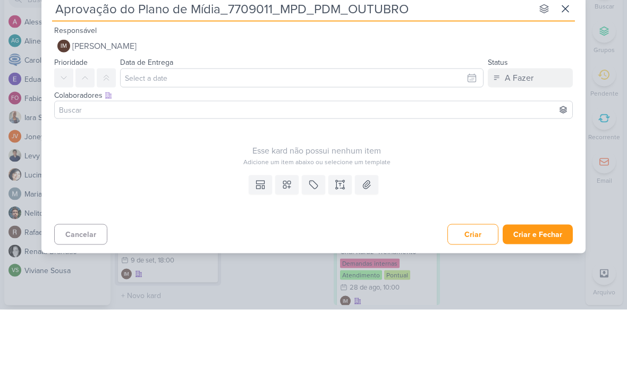
type input "Aprovação do Plano de Mídia_7709011_MPD_PDM_OUTUBRO"
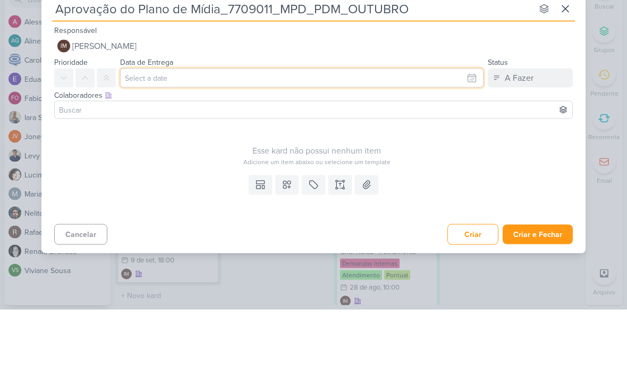
click at [466, 132] on input "text" at bounding box center [302, 141] width 364 height 19
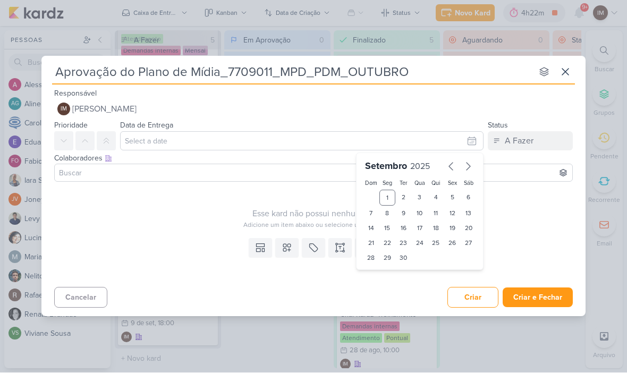
click at [407, 205] on div "2" at bounding box center [403, 198] width 16 height 16
click at [403, 215] on div "9" at bounding box center [403, 213] width 16 height 15
type input "9 de setembro de 2025 às 23:59"
click at [400, 218] on div "9" at bounding box center [403, 213] width 16 height 15
click at [402, 213] on div "9" at bounding box center [403, 213] width 16 height 15
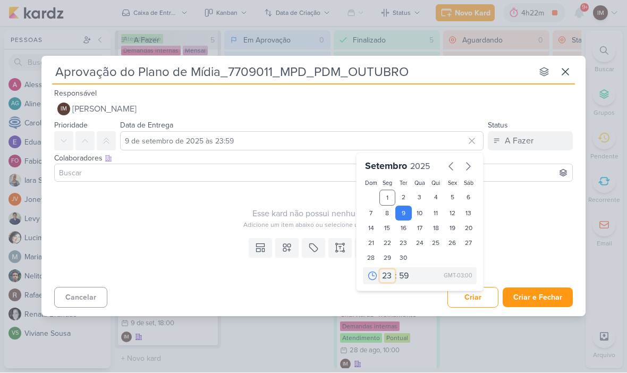
click at [382, 273] on select "00 01 02 03 04 05 06 07 08 09 10 11 12 13 14 15 16 17 18 19 20 21 22 23" at bounding box center [387, 276] width 15 height 13
select select "18"
type input "9 de setembro de 2025 às 18:59"
click at [403, 277] on select "00 05 10 15 20 25 30 35 40 45 50 55 59" at bounding box center [404, 276] width 15 height 13
click at [401, 272] on select "00 05 10 15 20 25 30 35 40 45 50 55 59" at bounding box center [404, 276] width 15 height 13
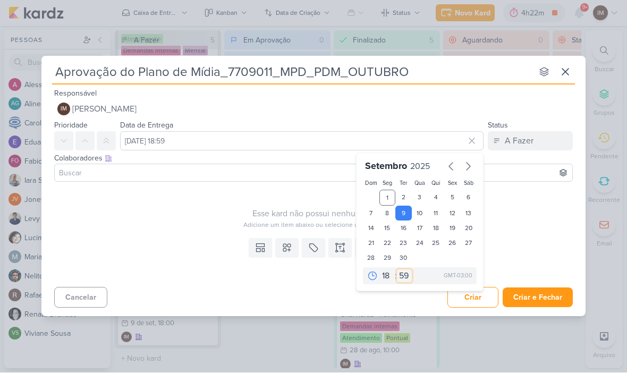
select select "0"
type input "9 de setembro de 2025 às 18:00"
click at [289, 252] on icon at bounding box center [287, 248] width 11 height 11
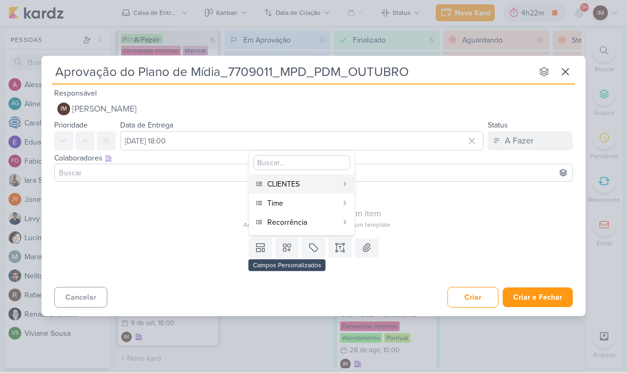
click at [336, 186] on div "CLIENTES" at bounding box center [302, 184] width 70 height 11
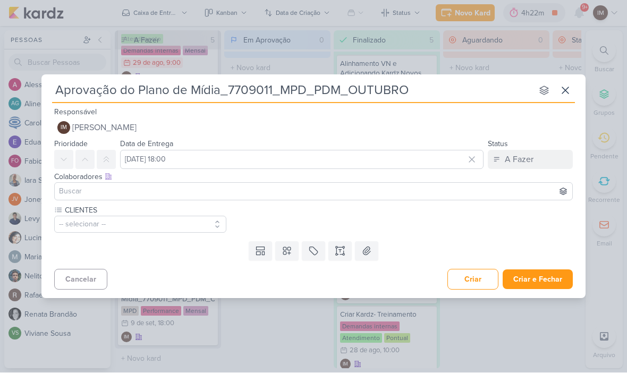
click at [93, 226] on button "-- selecionar --" at bounding box center [140, 224] width 172 height 17
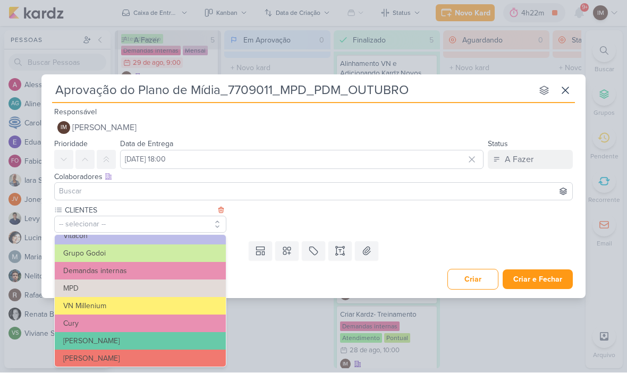
scroll to position [82, 0]
click at [135, 287] on button "MPD" at bounding box center [140, 289] width 171 height 18
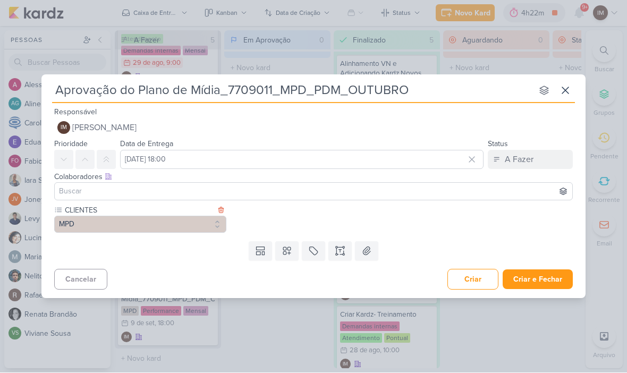
click at [284, 254] on icon at bounding box center [286, 251] width 7 height 7
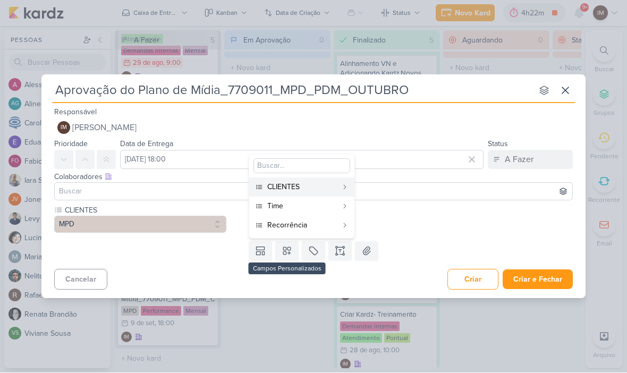
click at [338, 200] on button "Time" at bounding box center [301, 206] width 105 height 19
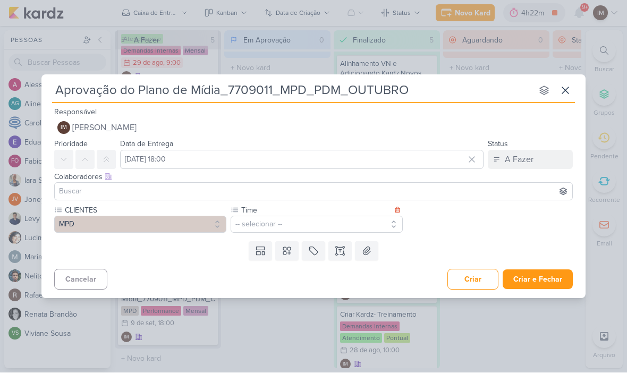
click at [366, 213] on label "Time" at bounding box center [315, 210] width 151 height 11
click at [373, 223] on button "-- selecionar --" at bounding box center [317, 224] width 172 height 17
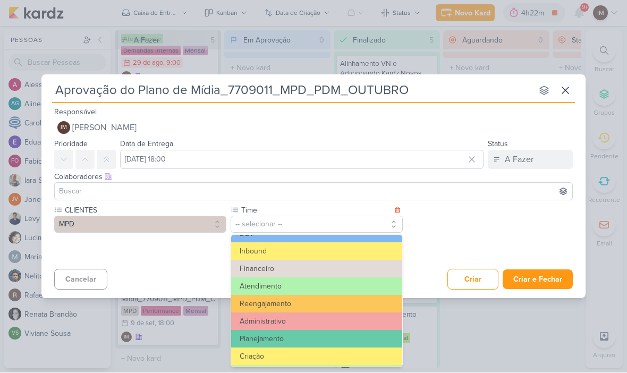
scroll to position [67, 0]
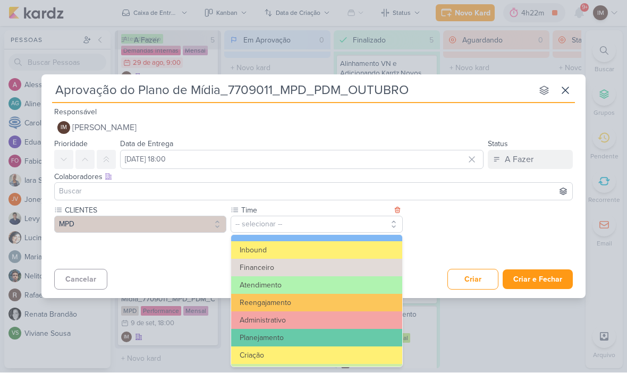
click at [363, 280] on button "Atendimento" at bounding box center [316, 286] width 171 height 18
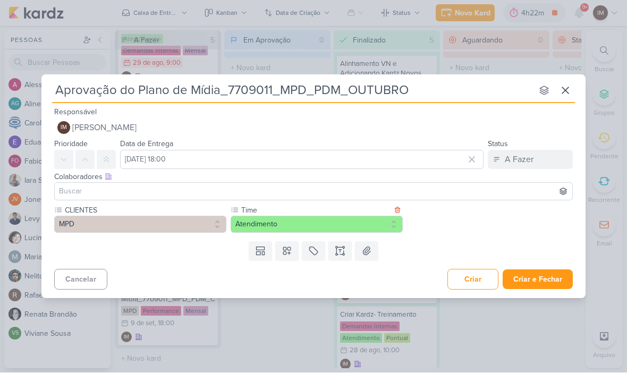
click at [290, 255] on icon at bounding box center [287, 251] width 11 height 11
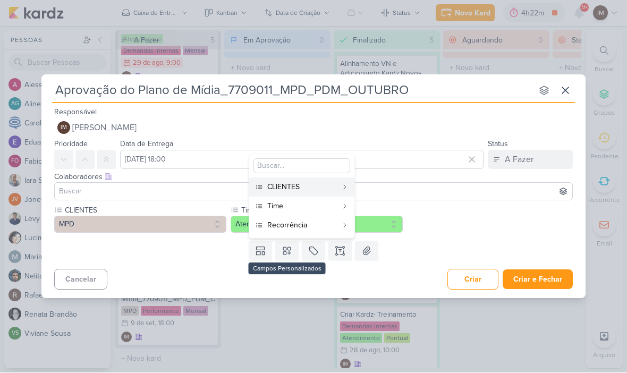
click at [331, 223] on div "Recorrência" at bounding box center [302, 225] width 70 height 11
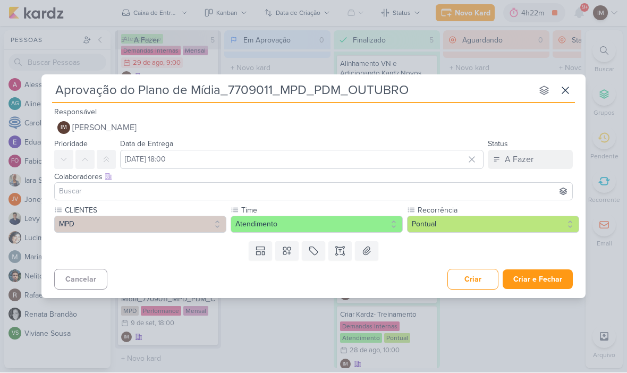
click at [528, 213] on label "Recorrência" at bounding box center [498, 210] width 163 height 11
click at [525, 220] on button "Pontual" at bounding box center [493, 224] width 172 height 17
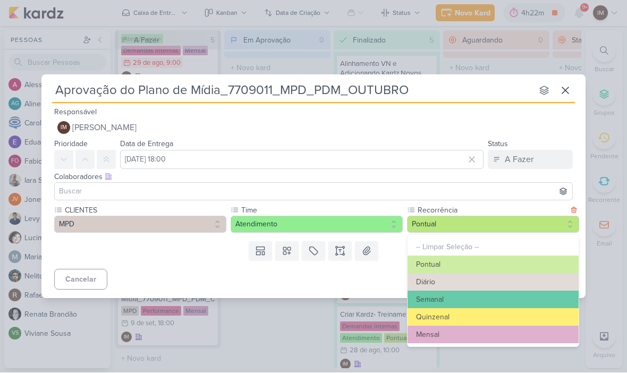
click at [522, 328] on button "Mensal" at bounding box center [493, 335] width 171 height 18
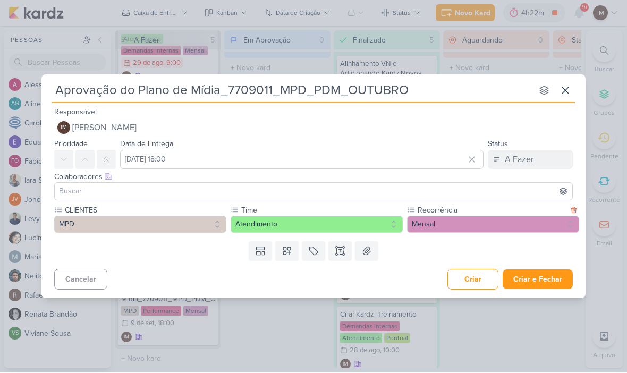
click at [549, 280] on button "Criar e Fechar" at bounding box center [538, 280] width 70 height 20
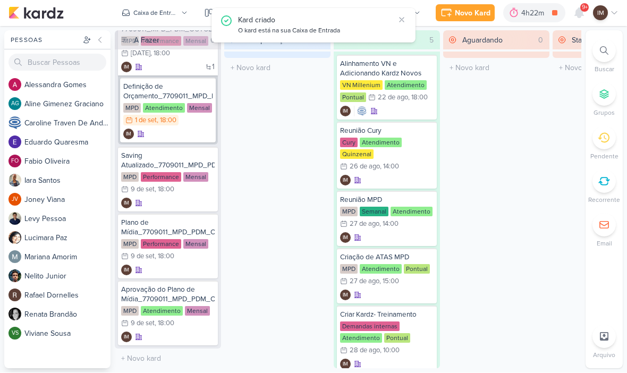
scroll to position [182, 0]
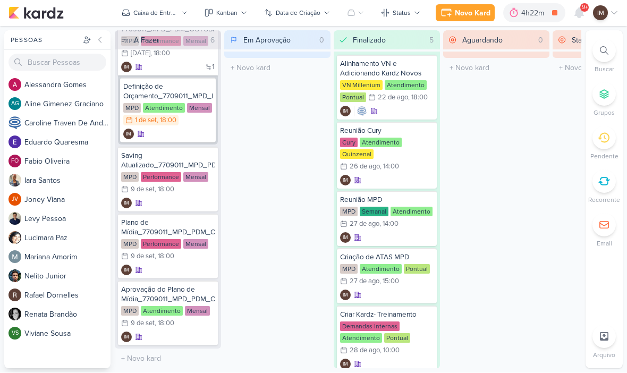
click at [484, 12] on div "Novo Kard" at bounding box center [473, 13] width 36 height 11
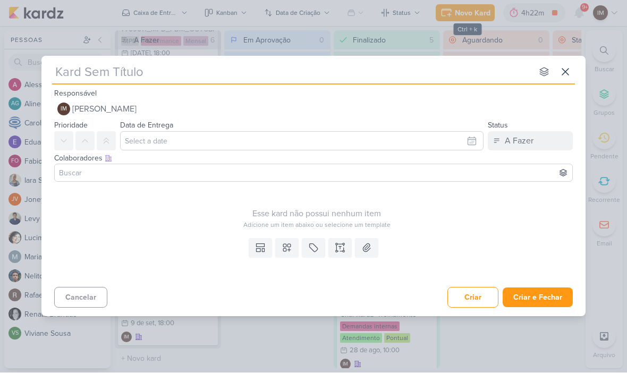
click at [446, 71] on input "text" at bounding box center [292, 72] width 480 height 19
type input "Gee"
type input "Gera"
type input "Geraç"
type input "Geração"
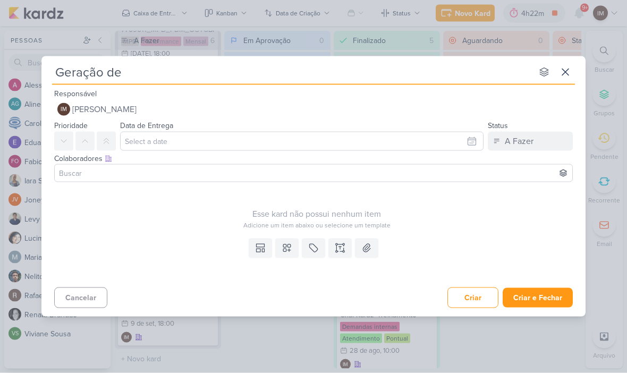
type input "Geração de"
type input "Geração de bo"
type input "Geração de bol"
type input "Geração de bolet"
type input "Geração de boleto"
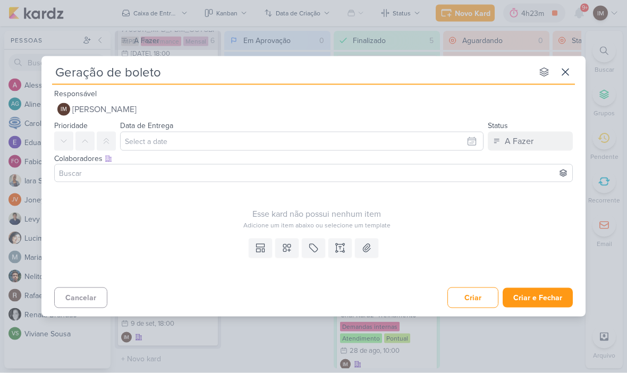
type input "Geração de boleto"
type input "Geração de boleto_"
type input "Geração de oleto_"
type input "Geração de Boleto_"
click at [347, 74] on input "Geração de Boleto_" at bounding box center [292, 72] width 480 height 19
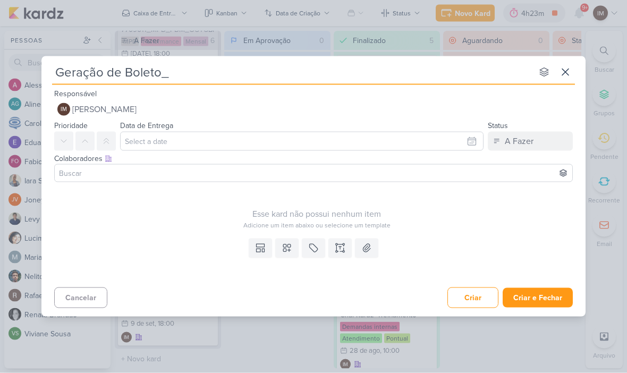
click at [350, 75] on input "Geração de Boleto_" at bounding box center [292, 72] width 480 height 19
type input "Geração de Boleto_7709011_MPD_PDM_OUTUBRO"
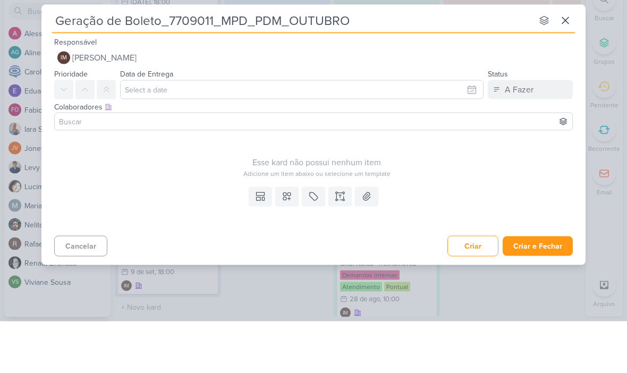
type input "Geração de Boleto_7709011_MPD_PDM_OUTUBRO"
click at [440, 132] on input "text" at bounding box center [302, 141] width 364 height 19
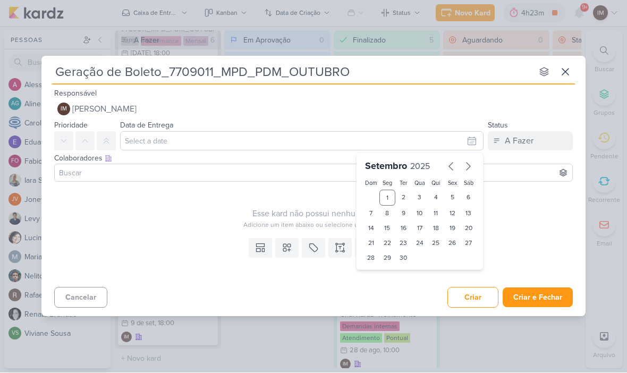
click at [399, 245] on div "23" at bounding box center [403, 243] width 16 height 15
type input "23 de setembro de 2025 às 23:59"
click at [387, 271] on select "00 01 02 03 04 05 06 07 08 09 10 11 12 13 14 15 16 17 18 19 20 21 22 23" at bounding box center [387, 276] width 15 height 13
select select "18"
type input "23 de setembro de 2025 às 18:59"
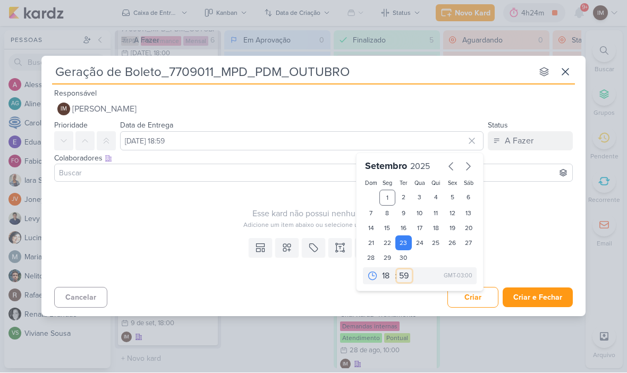
click at [400, 275] on select "00 05 10 15 20 25 30 35 40 45 50 55 59" at bounding box center [404, 276] width 15 height 13
select select "0"
type input "23 de setembro de 2025 às 18:00"
click at [284, 246] on icon at bounding box center [287, 248] width 11 height 11
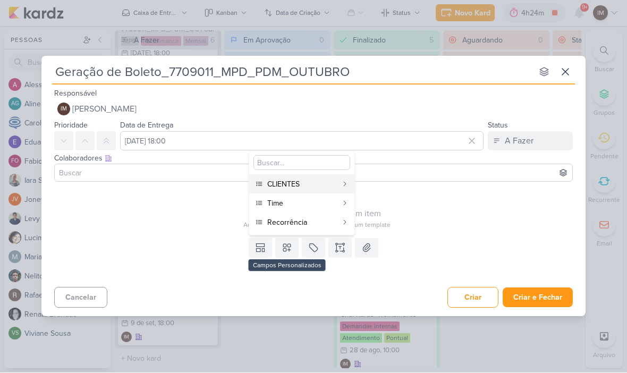
click at [344, 181] on icon at bounding box center [345, 184] width 6 height 6
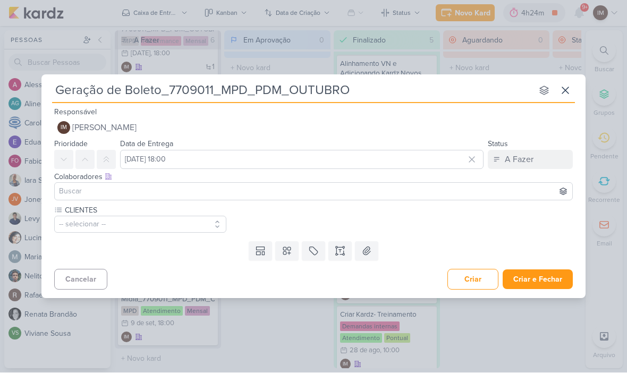
click at [289, 251] on icon at bounding box center [287, 251] width 11 height 11
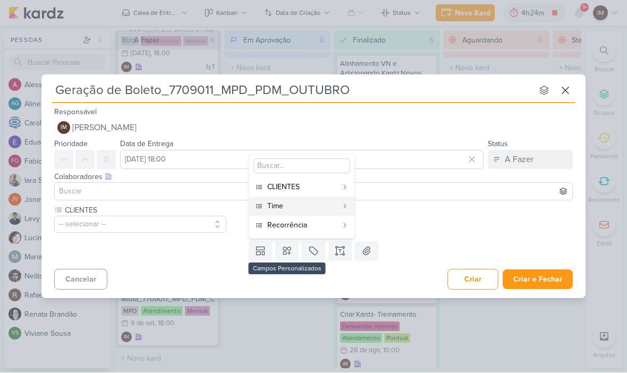
click at [346, 200] on button "Time" at bounding box center [301, 206] width 105 height 19
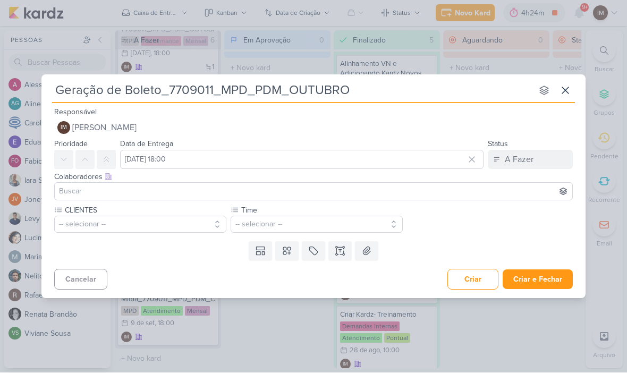
click at [288, 250] on icon at bounding box center [287, 251] width 11 height 11
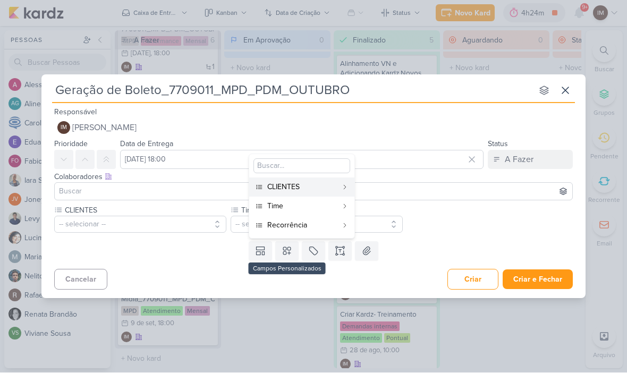
click at [339, 226] on button "Recorrência" at bounding box center [301, 225] width 105 height 19
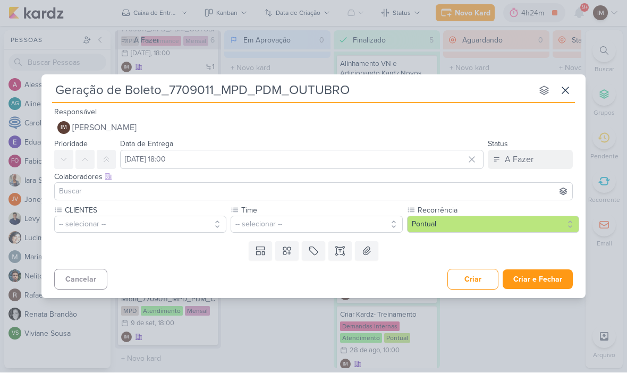
click at [181, 216] on button "-- selecionar --" at bounding box center [140, 224] width 172 height 17
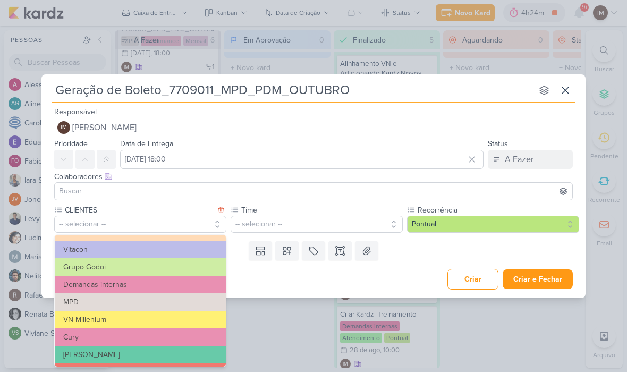
scroll to position [95, 0]
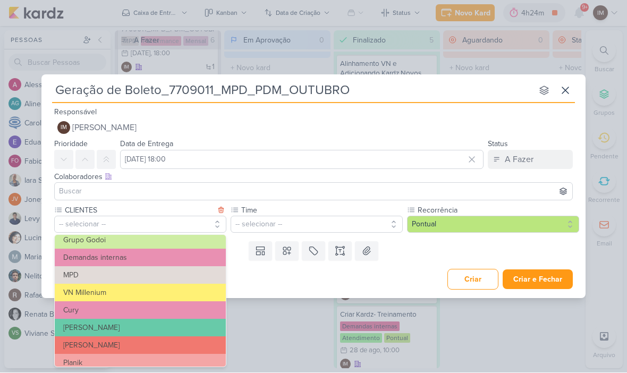
click at [113, 268] on button "MPD" at bounding box center [140, 276] width 171 height 18
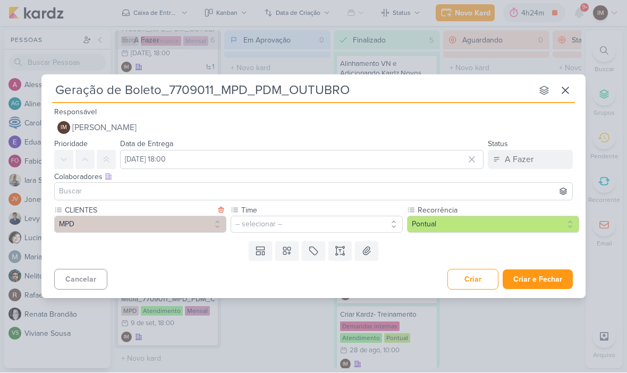
click at [329, 223] on button "-- selecionar --" at bounding box center [317, 224] width 172 height 17
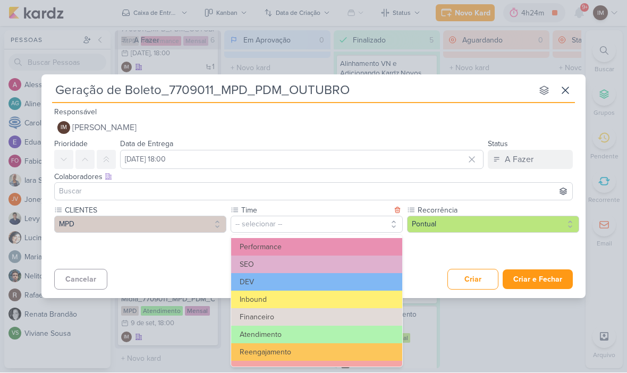
scroll to position [16, 0]
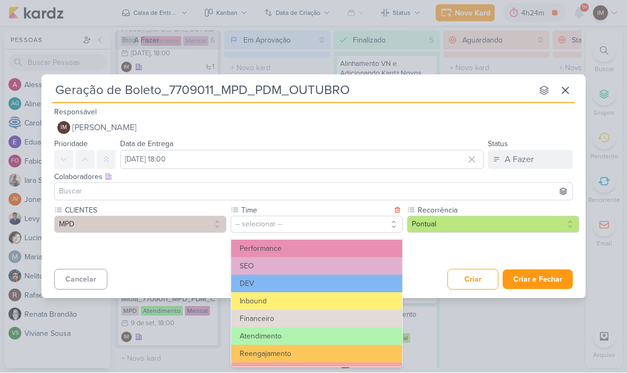
click at [355, 240] on button "Performance" at bounding box center [316, 249] width 171 height 18
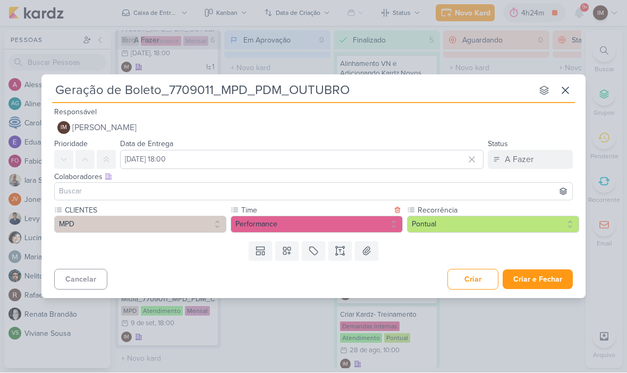
click at [534, 270] on button "Criar e Fechar" at bounding box center [538, 280] width 70 height 20
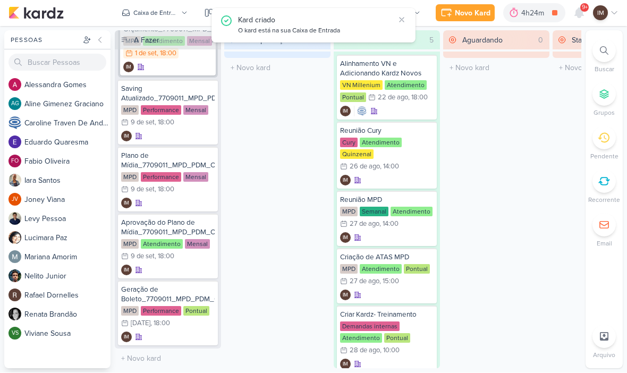
scroll to position [249, 0]
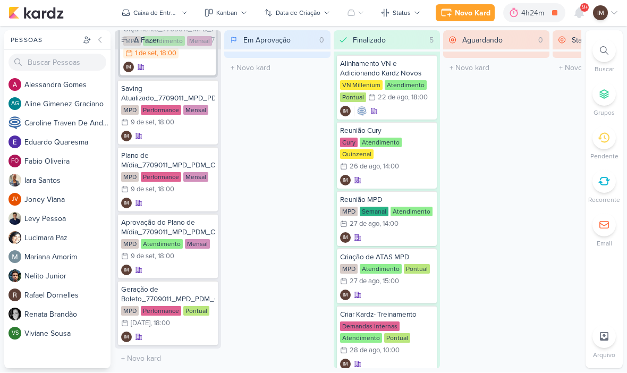
click at [476, 10] on div "Novo Kard" at bounding box center [473, 13] width 36 height 11
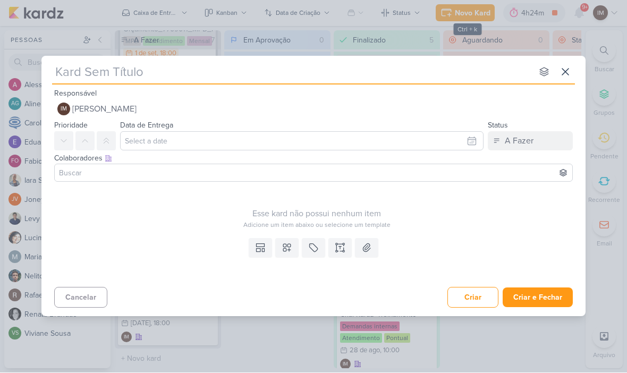
click at [445, 73] on input "text" at bounding box center [292, 72] width 480 height 19
type input "Env"
type input "Envi"
type input "Envio"
type input "Envio do"
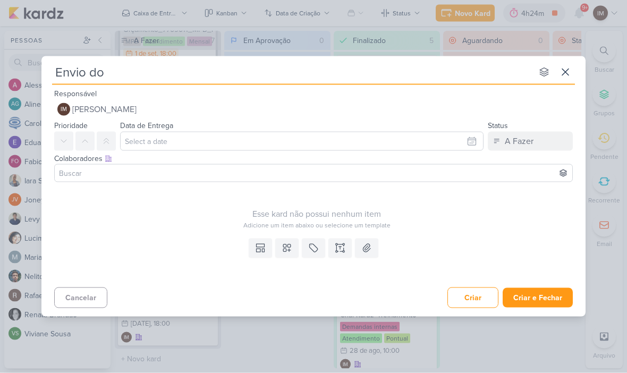
type input "Envio do"
type input "Envio do Bo"
click at [251, 68] on input "Envio do Boleto para o Cliente" at bounding box center [292, 72] width 480 height 19
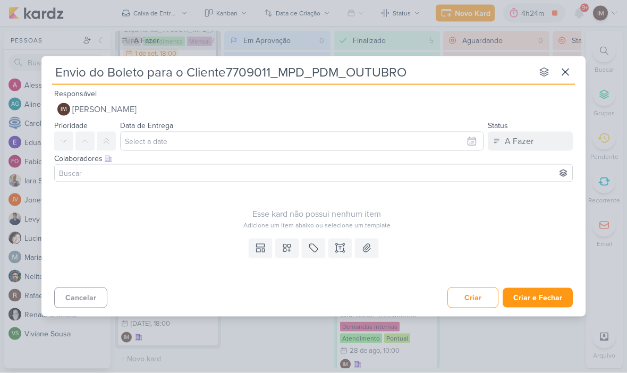
click at [223, 69] on input "Envio do Boleto para o Cliente7709011_MPD_PDM_OUTUBRO" at bounding box center [292, 72] width 480 height 19
click at [224, 72] on input "Envio do Boleto para o Cliente7709011_MPD_PDM_OUTUBRO" at bounding box center [292, 72] width 480 height 19
click at [224, 69] on input "Envio do Boleto para o Cliente7709011_MPD_PDM_OUTUBRO" at bounding box center [292, 72] width 480 height 19
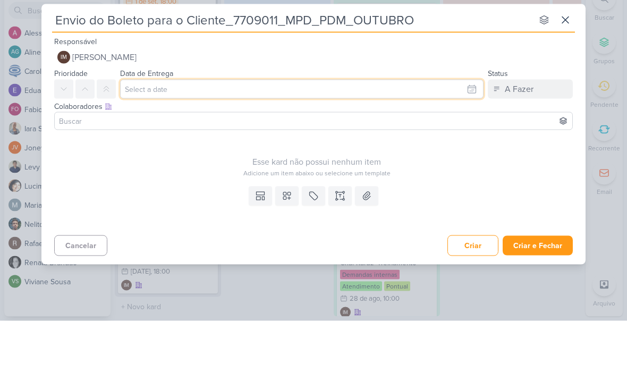
click at [445, 132] on input "text" at bounding box center [302, 141] width 364 height 19
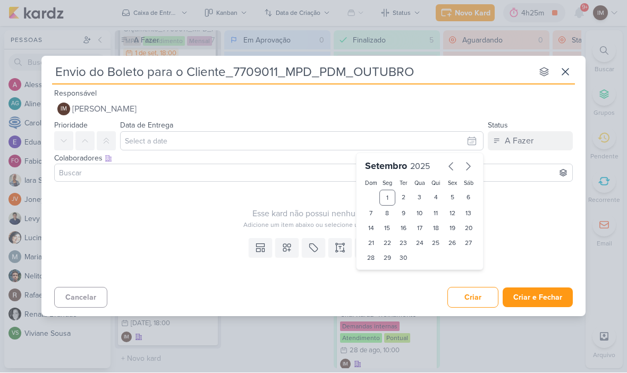
click at [398, 255] on div "30" at bounding box center [403, 258] width 16 height 15
click at [281, 240] on button at bounding box center [286, 248] width 23 height 19
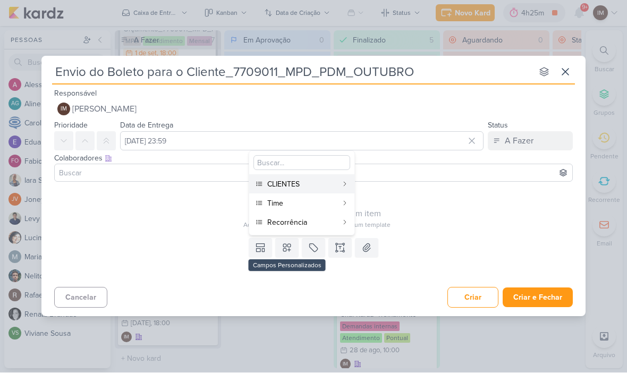
click at [327, 184] on div "CLIENTES" at bounding box center [302, 184] width 70 height 11
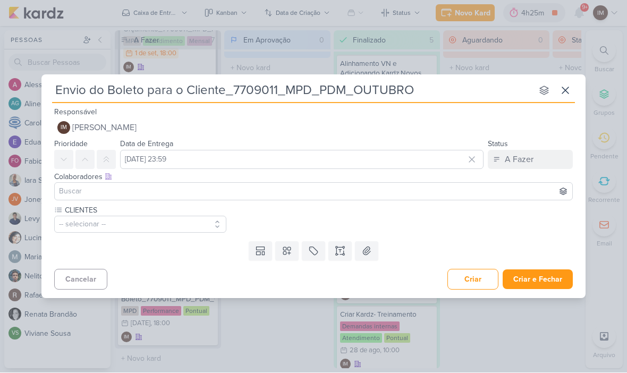
click at [82, 232] on button "-- selecionar --" at bounding box center [140, 224] width 172 height 17
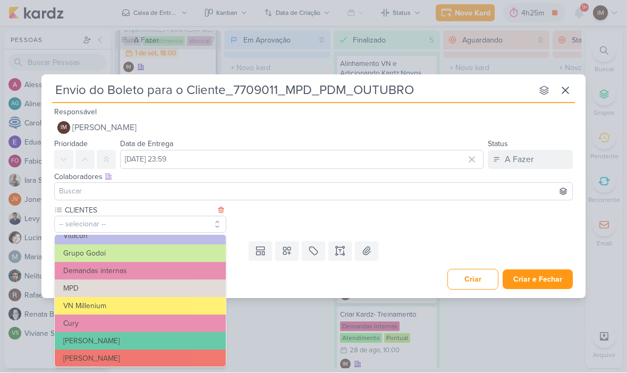
scroll to position [90, 0]
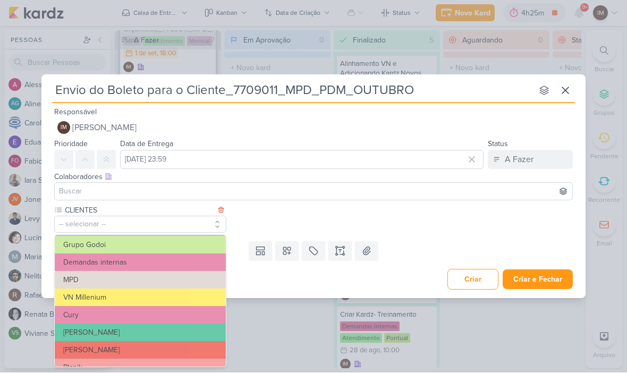
click at [69, 282] on button "MPD" at bounding box center [140, 281] width 171 height 18
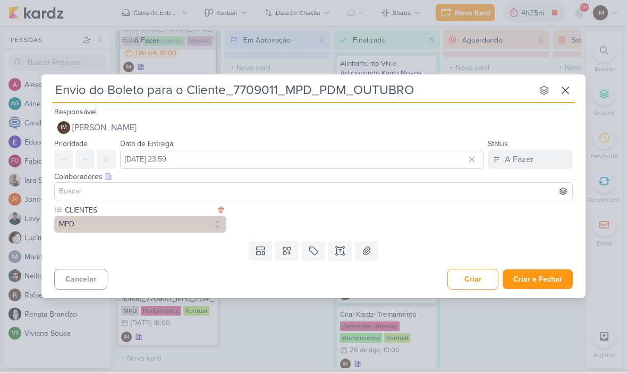
click at [290, 255] on icon at bounding box center [287, 251] width 11 height 11
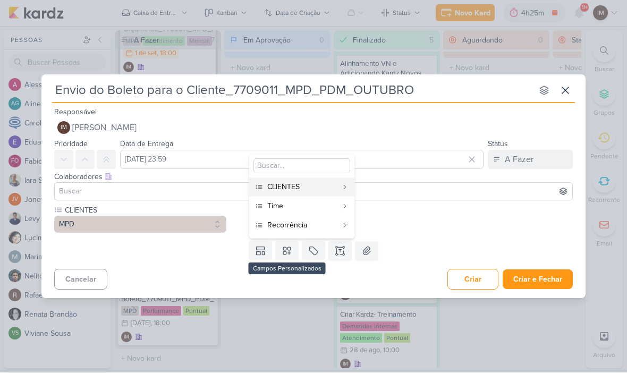
click at [326, 207] on div "Time" at bounding box center [302, 206] width 70 height 11
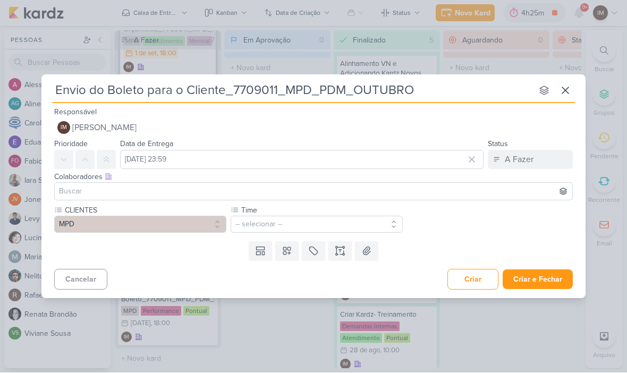
click at [359, 218] on button "-- selecionar --" at bounding box center [317, 224] width 172 height 17
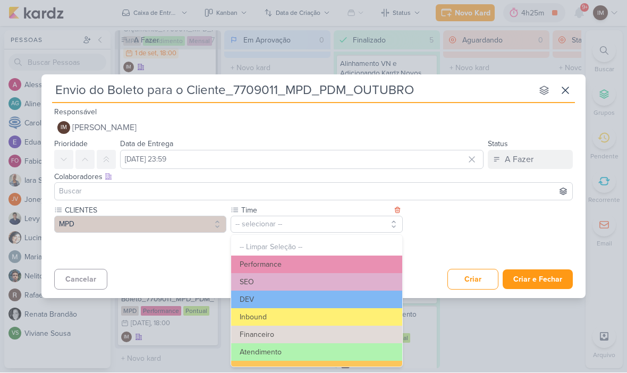
click at [336, 352] on button "Atendimento" at bounding box center [316, 353] width 171 height 18
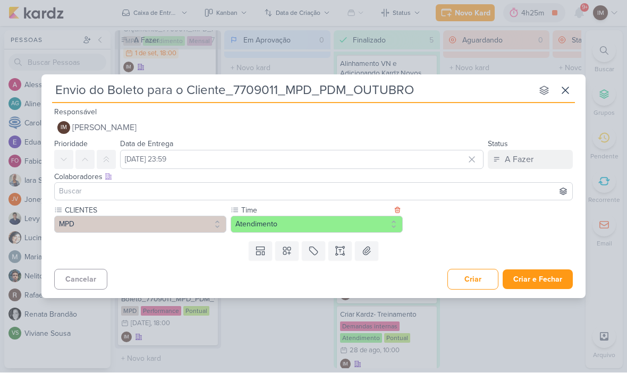
click at [290, 246] on icon at bounding box center [287, 251] width 11 height 11
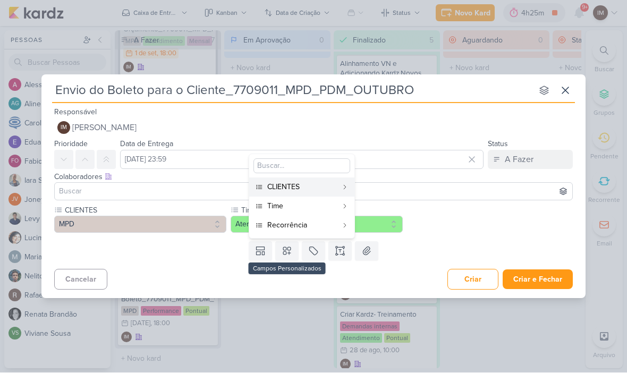
click at [326, 223] on div "Recorrência" at bounding box center [302, 225] width 70 height 11
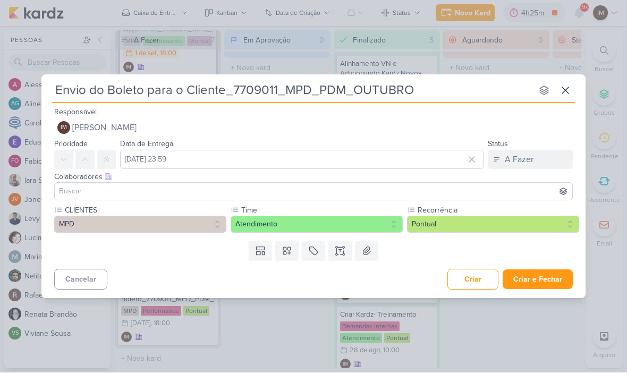
click at [451, 224] on button "Pontual" at bounding box center [493, 224] width 172 height 17
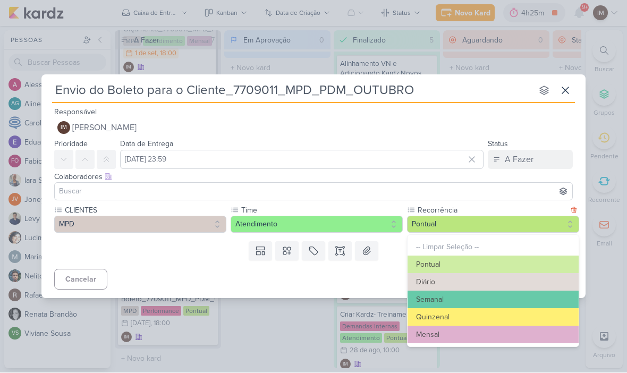
click at [450, 327] on button "Mensal" at bounding box center [493, 335] width 171 height 18
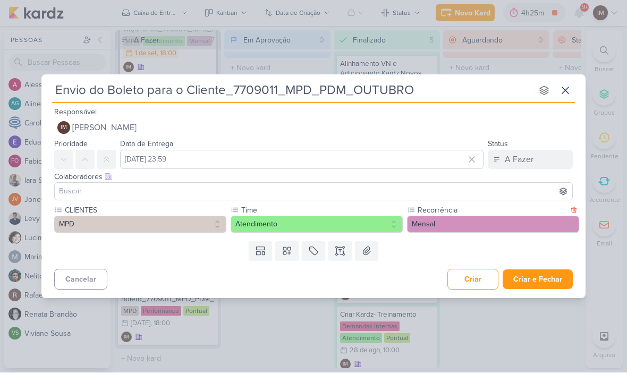
click at [542, 279] on button "Criar e Fechar" at bounding box center [538, 280] width 70 height 20
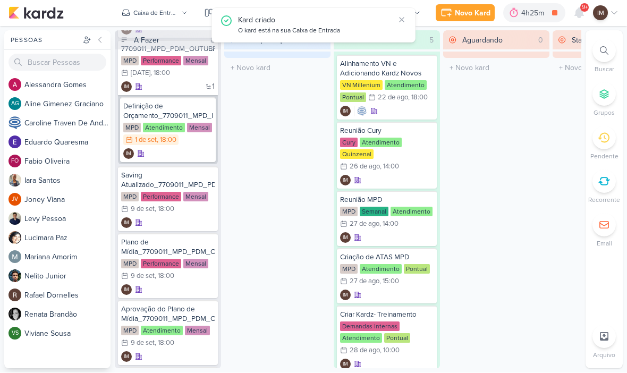
scroll to position [172, 0]
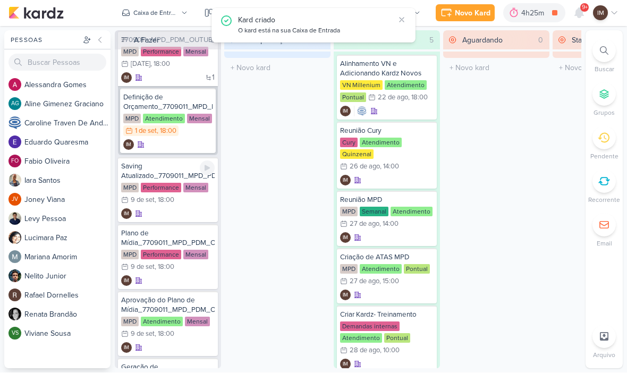
click at [174, 213] on div "IM" at bounding box center [168, 214] width 94 height 11
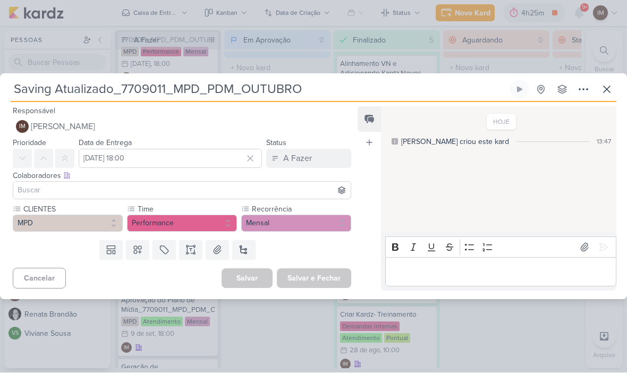
click at [576, 90] on button at bounding box center [583, 89] width 19 height 19
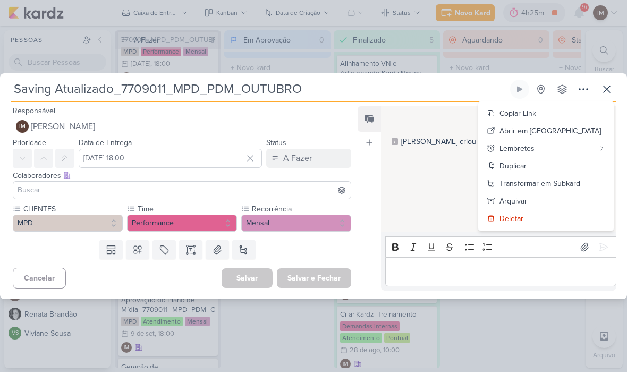
click at [543, 185] on div "Transformar em Subkard" at bounding box center [540, 184] width 81 height 11
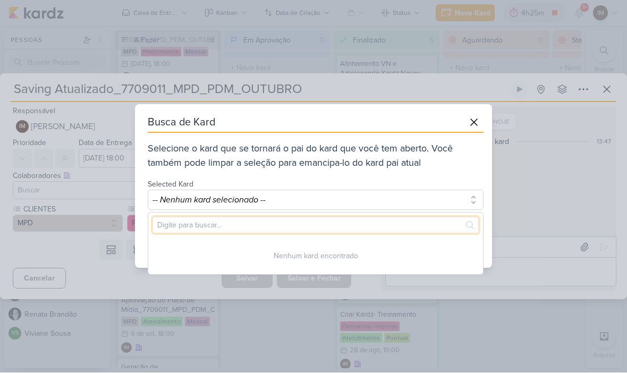
click at [414, 229] on input "text" at bounding box center [316, 225] width 326 height 16
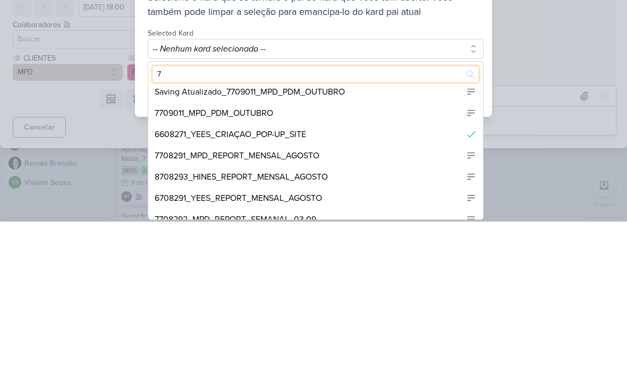
scroll to position [91, 0]
click at [390, 254] on div "7709011_MPD_PDM_OUTUBRO" at bounding box center [315, 264] width 335 height 21
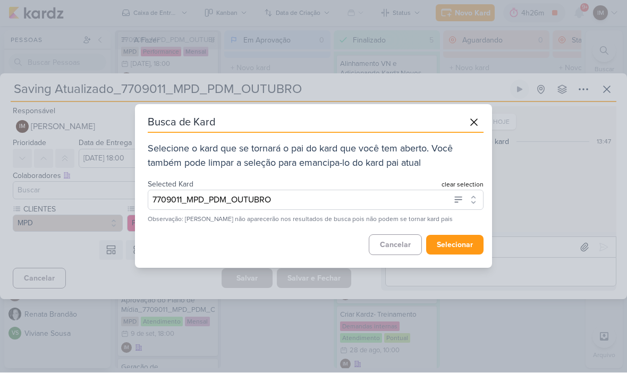
click at [450, 243] on button "selecionar" at bounding box center [454, 245] width 57 height 20
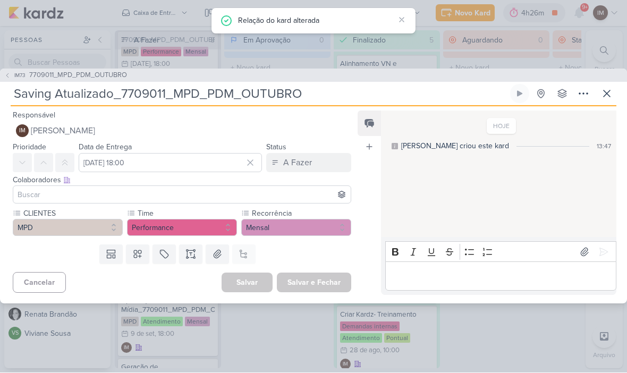
click at [607, 93] on icon at bounding box center [607, 94] width 6 height 6
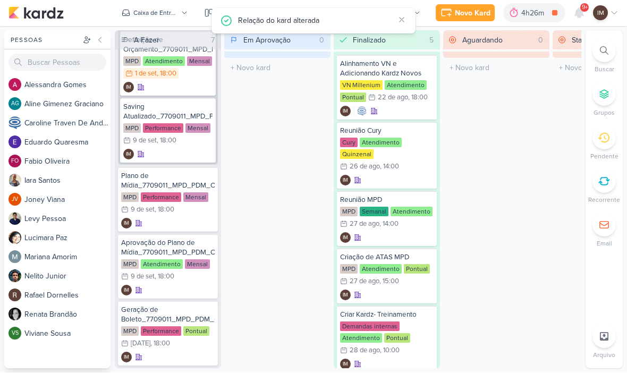
scroll to position [249, 0]
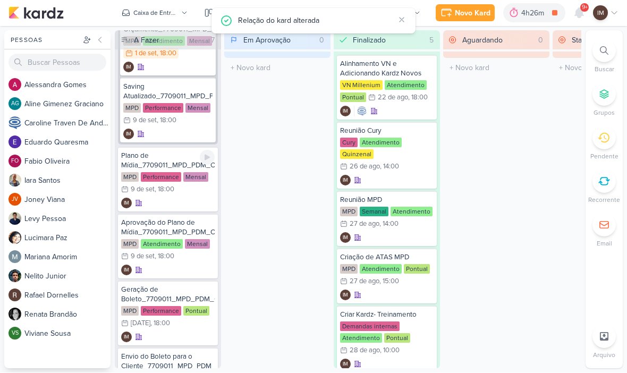
click at [178, 203] on div "IM" at bounding box center [168, 203] width 94 height 11
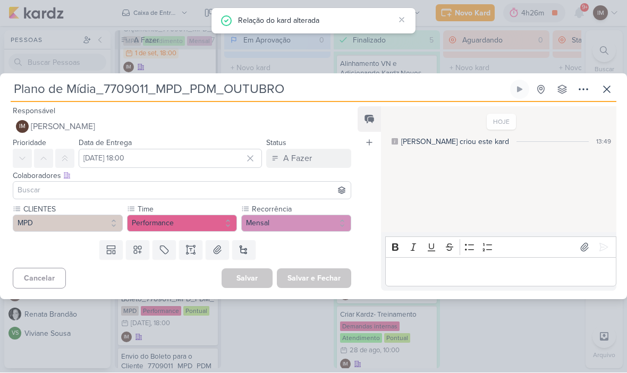
click at [577, 87] on icon at bounding box center [583, 89] width 13 height 13
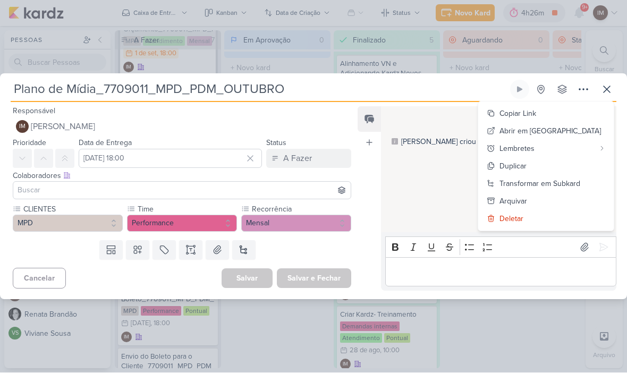
click at [546, 182] on div "Transformar em Subkard" at bounding box center [540, 184] width 81 height 11
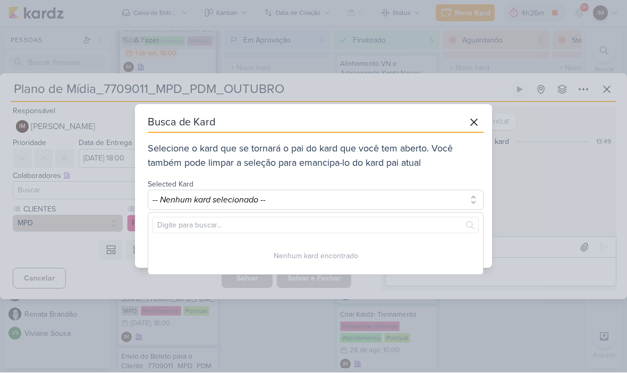
scroll to position [0, 0]
click at [432, 208] on button "-- Nenhum kard selecionado --" at bounding box center [316, 200] width 336 height 20
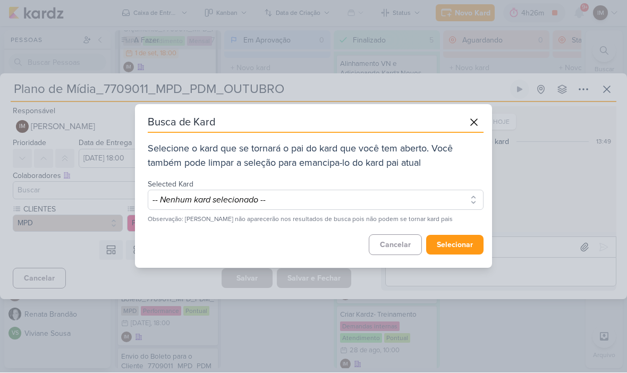
click at [446, 198] on button "-- Nenhum kard selecionado --" at bounding box center [316, 200] width 336 height 20
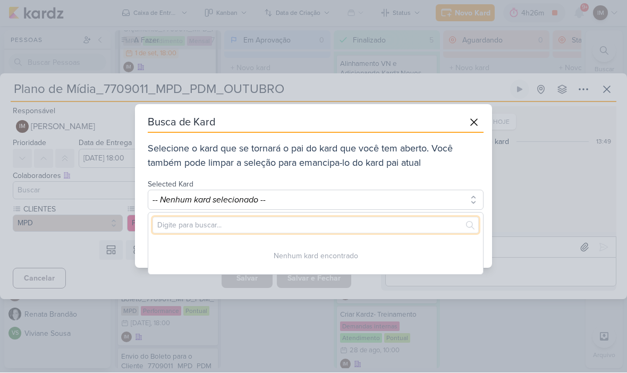
click at [415, 230] on input "text" at bounding box center [316, 225] width 326 height 16
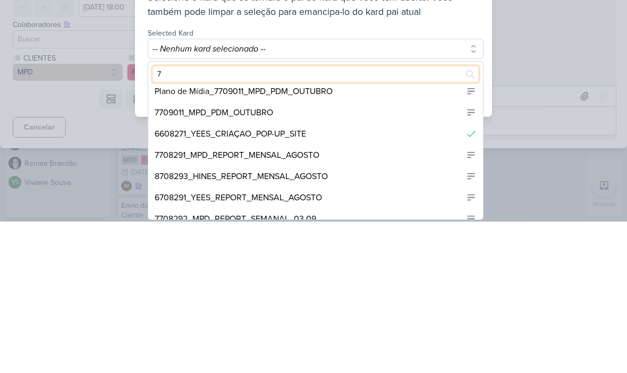
scroll to position [72, 0]
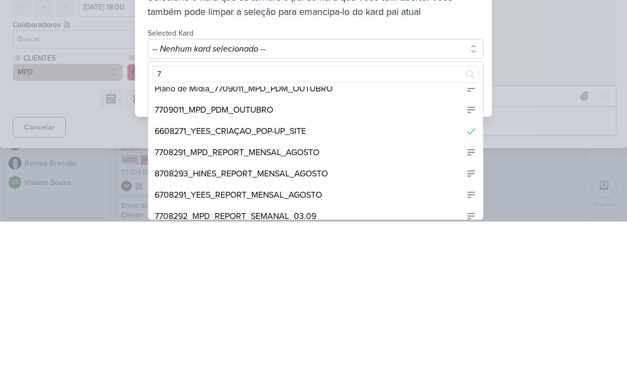
click at [405, 251] on div "7709011_MPD_PDM_OUTUBRO" at bounding box center [315, 261] width 335 height 21
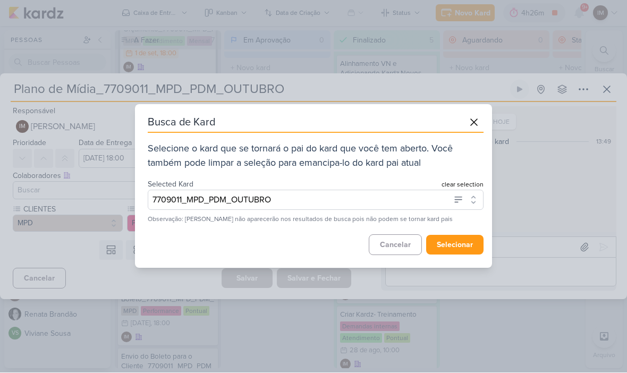
click at [453, 246] on button "selecionar" at bounding box center [454, 245] width 57 height 20
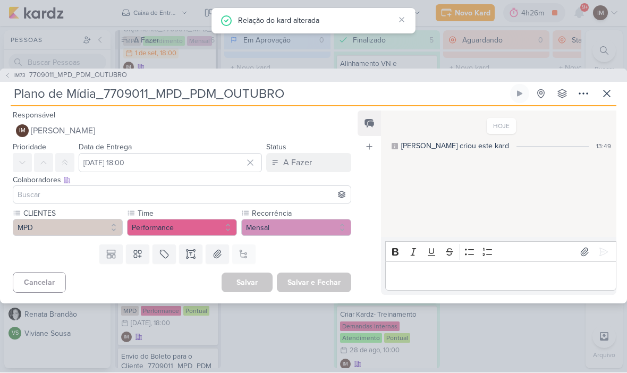
click at [611, 94] on icon at bounding box center [607, 94] width 13 height 13
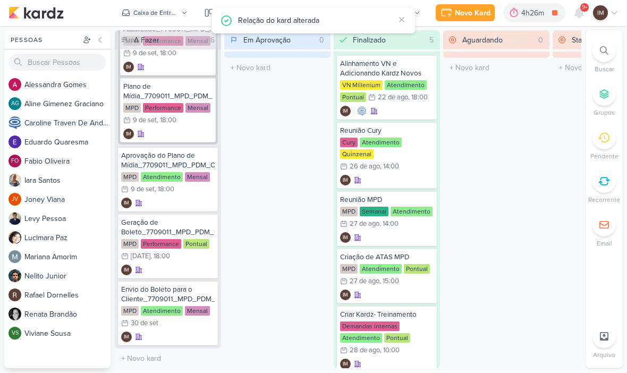
scroll to position [316, 0]
click at [175, 200] on div "IM" at bounding box center [168, 203] width 94 height 11
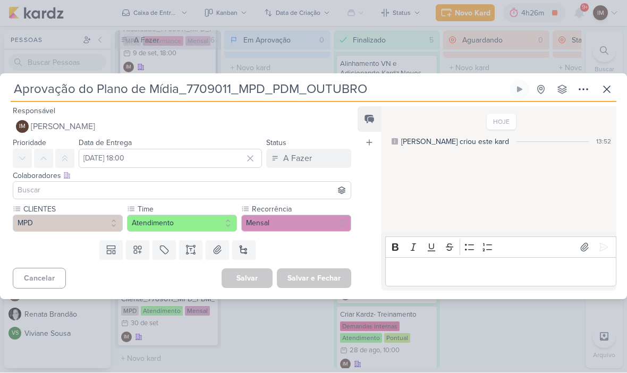
click at [581, 89] on icon at bounding box center [583, 89] width 13 height 13
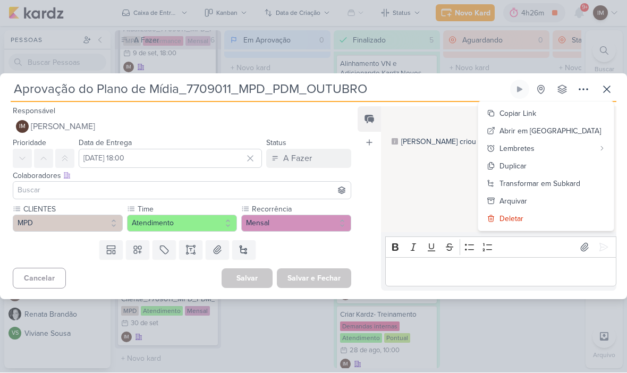
click at [536, 184] on div "Transformar em Subkard" at bounding box center [540, 184] width 81 height 11
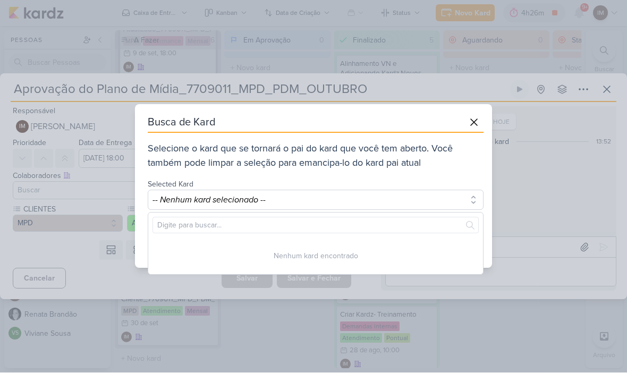
scroll to position [0, 0]
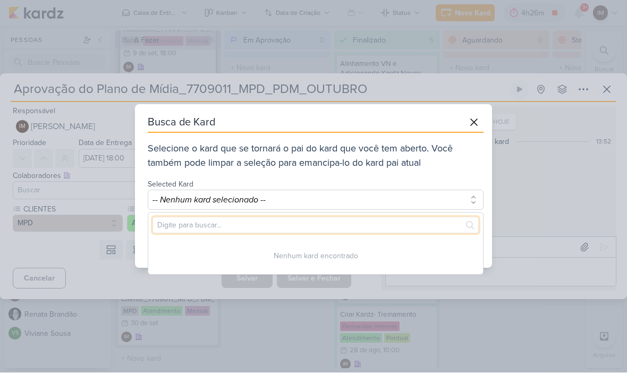
click at [407, 222] on input "text" at bounding box center [316, 225] width 326 height 16
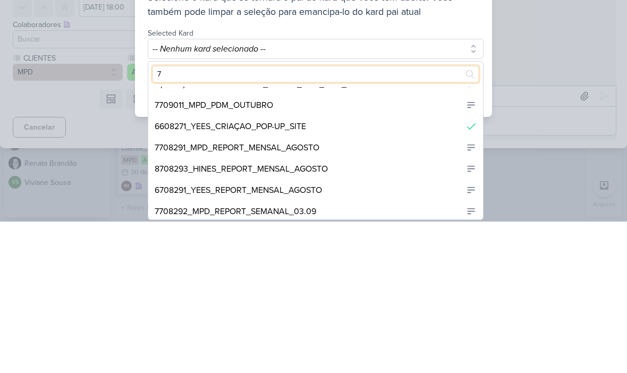
scroll to position [58, 0]
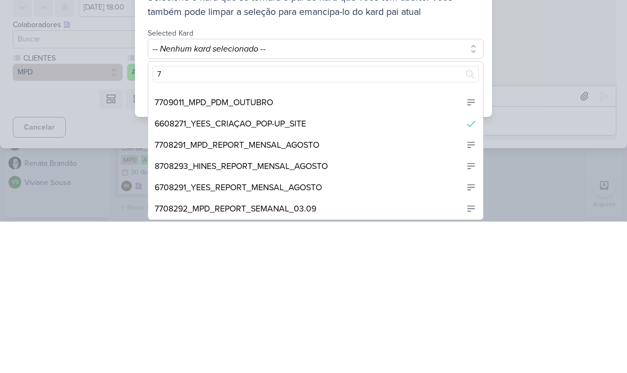
click at [416, 243] on div "7709011_MPD_PDM_OUTUBRO" at bounding box center [315, 253] width 335 height 21
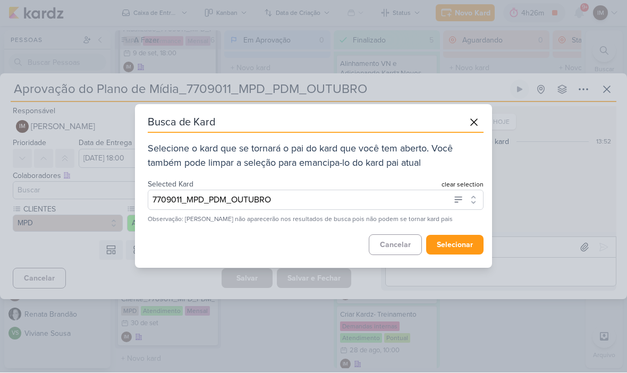
click at [453, 242] on button "selecionar" at bounding box center [454, 245] width 57 height 20
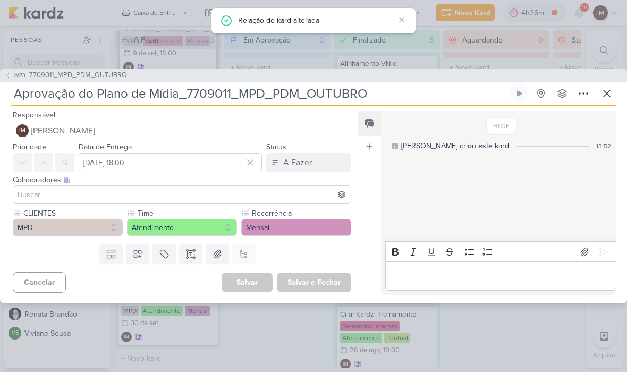
click at [614, 97] on button at bounding box center [606, 94] width 19 height 19
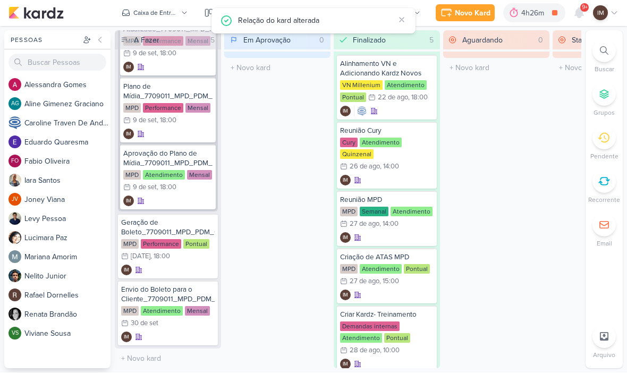
scroll to position [316, 0]
click at [170, 254] on div ", 18:00" at bounding box center [160, 257] width 20 height 7
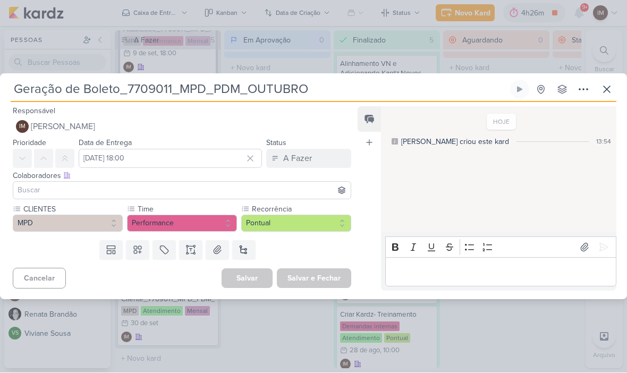
click at [580, 91] on icon at bounding box center [583, 89] width 13 height 13
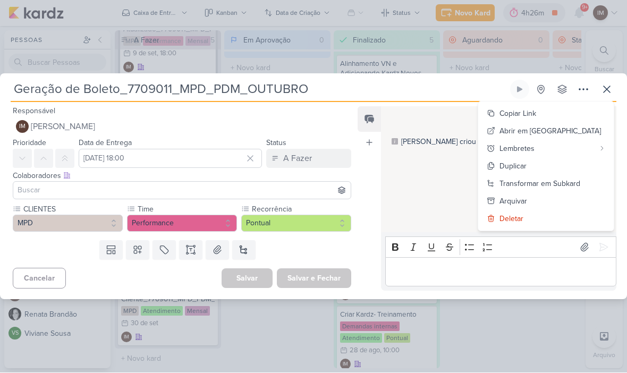
click at [549, 182] on div "Transformar em Subkard" at bounding box center [540, 184] width 81 height 11
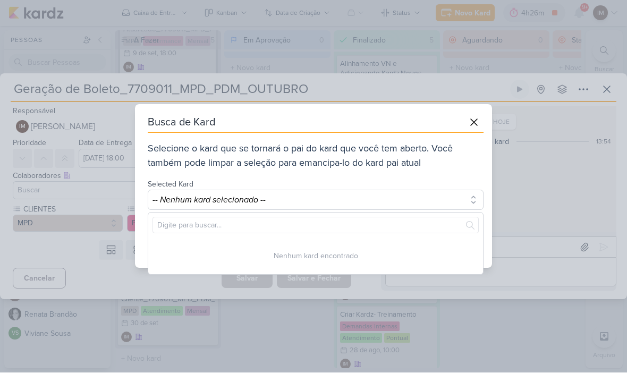
scroll to position [0, 0]
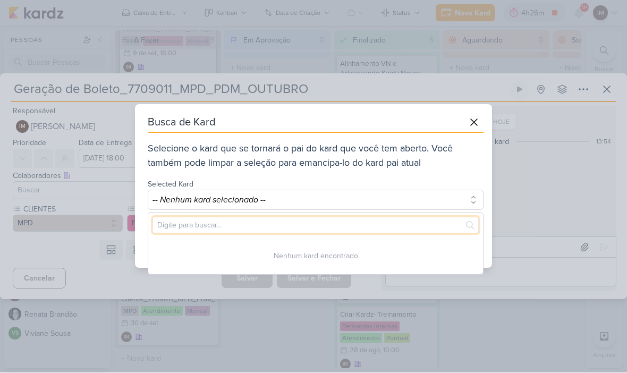
click at [411, 226] on input "text" at bounding box center [316, 225] width 326 height 16
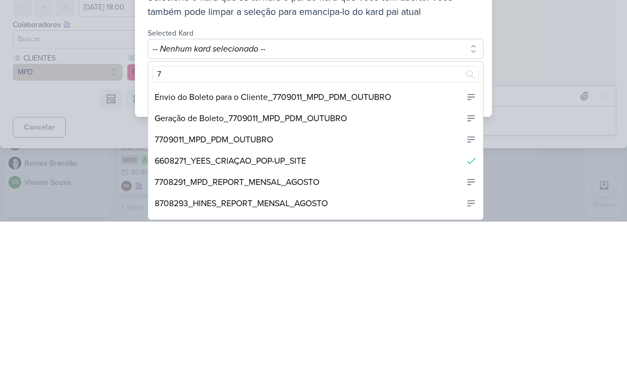
click at [410, 281] on div "7709011_MPD_PDM_OUTUBRO" at bounding box center [315, 291] width 335 height 21
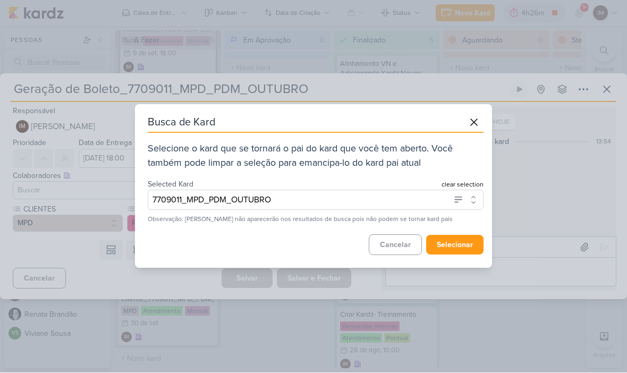
click at [461, 243] on button "selecionar" at bounding box center [454, 245] width 57 height 20
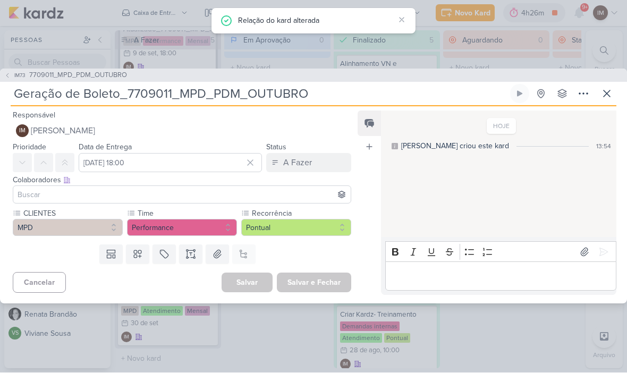
click at [610, 98] on icon at bounding box center [607, 94] width 13 height 13
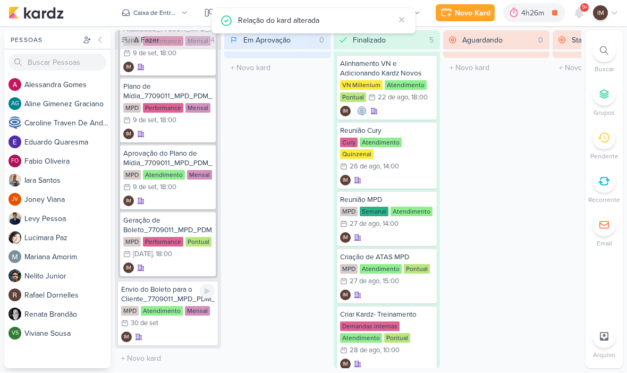
click at [183, 330] on div "Envio do Boleto para o Cliente_7709011_MPD_PDM_OUTUBRO MPD Atendimento Mensal 3…" at bounding box center [168, 313] width 100 height 65
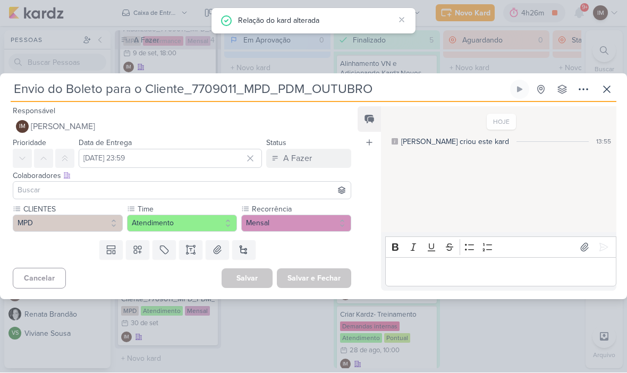
click at [583, 86] on icon at bounding box center [583, 89] width 13 height 13
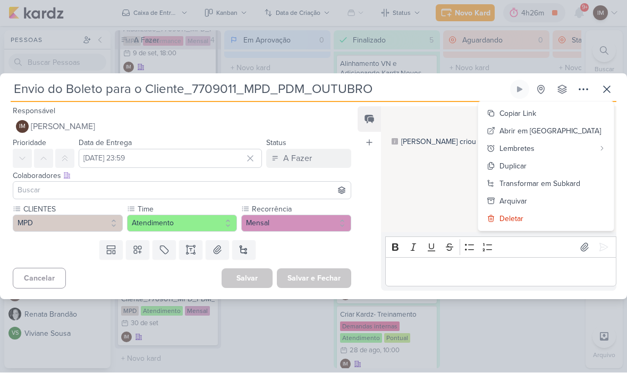
click at [555, 184] on div "Transformar em Subkard" at bounding box center [540, 184] width 81 height 11
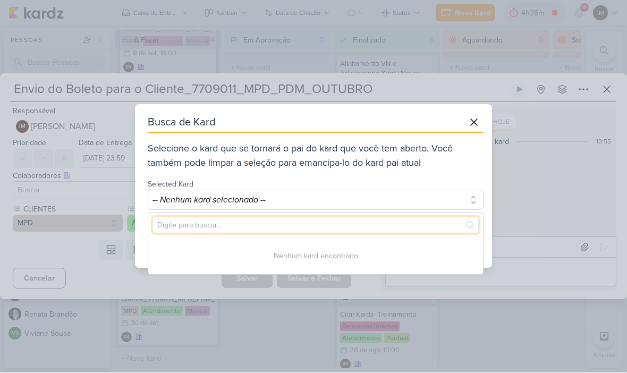
click at [440, 221] on input "text" at bounding box center [316, 225] width 326 height 16
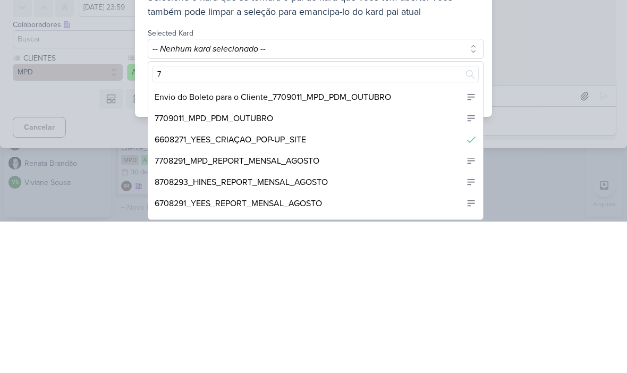
click at [429, 259] on div "7709011_MPD_PDM_OUTUBRO" at bounding box center [315, 269] width 335 height 21
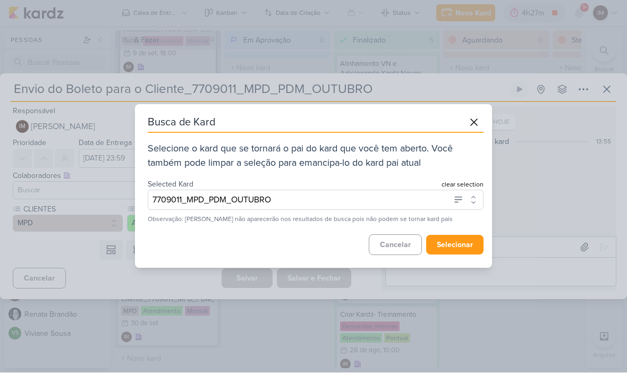
click at [455, 246] on button "selecionar" at bounding box center [454, 245] width 57 height 20
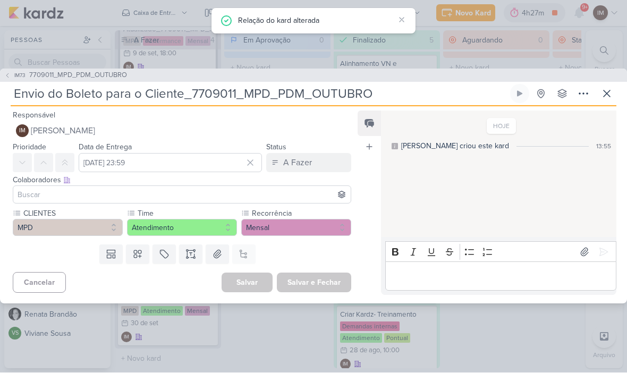
click at [610, 99] on icon at bounding box center [607, 94] width 13 height 13
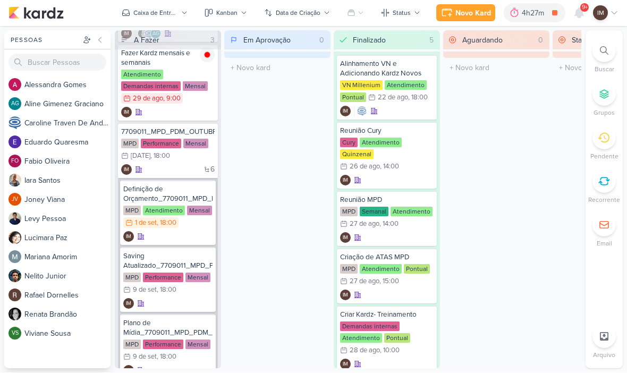
scroll to position [76, 0]
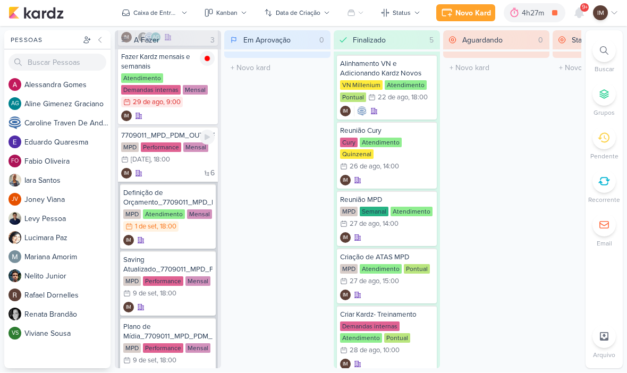
click at [161, 173] on div "6 IM" at bounding box center [168, 173] width 94 height 11
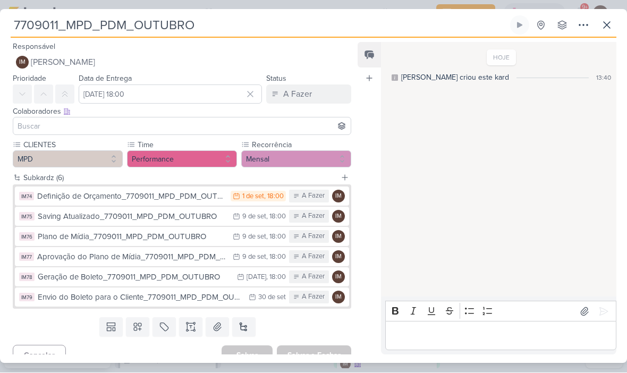
click at [580, 33] on button at bounding box center [583, 25] width 19 height 19
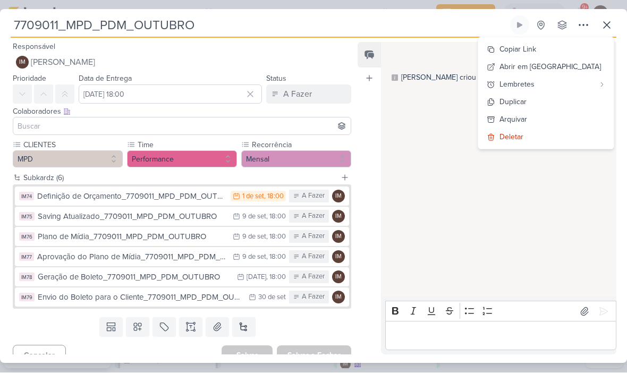
click at [584, 46] on button "Copiar Link" at bounding box center [546, 50] width 136 height 18
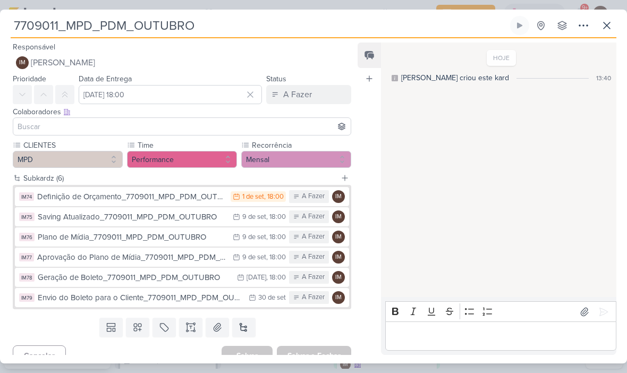
click at [607, 28] on icon at bounding box center [607, 25] width 13 height 13
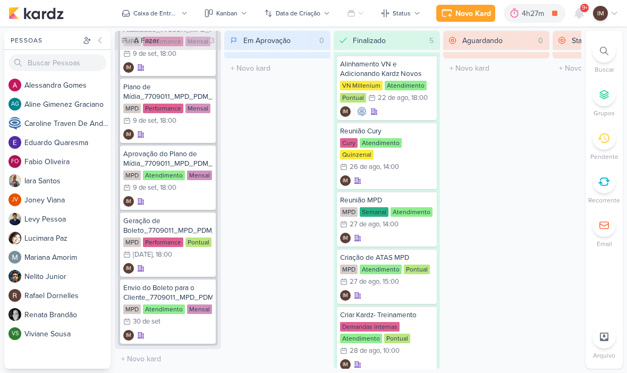
click at [156, 18] on button "Caixa de Entrada" at bounding box center [154, 13] width 79 height 17
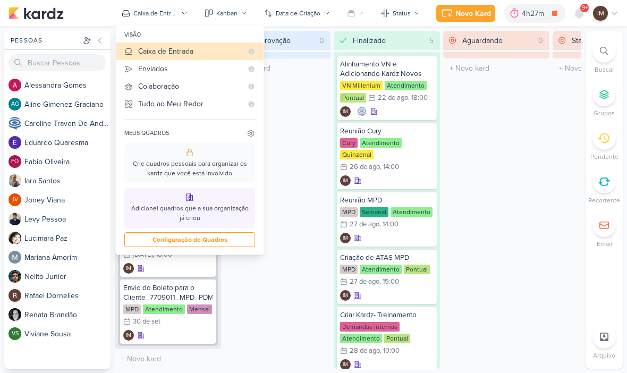
scroll to position [316, 0]
click at [225, 70] on div "Enviados" at bounding box center [190, 68] width 104 height 11
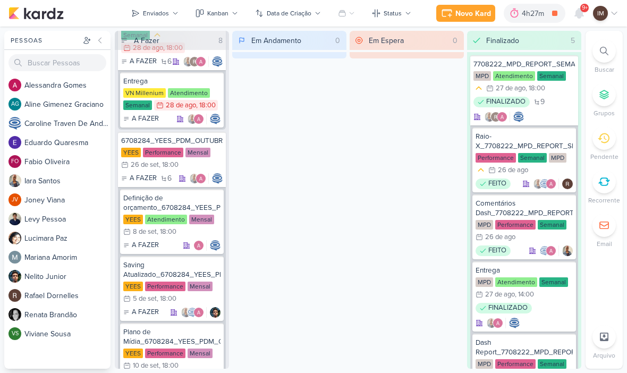
scroll to position [56, 0]
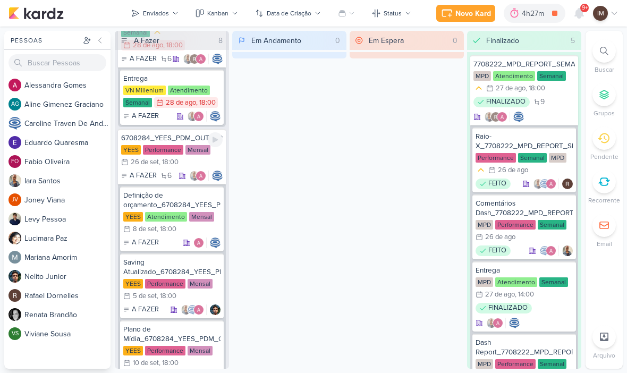
click at [178, 138] on div "6708284_YEES_PDM_OUTUBRO" at bounding box center [172, 138] width 102 height 10
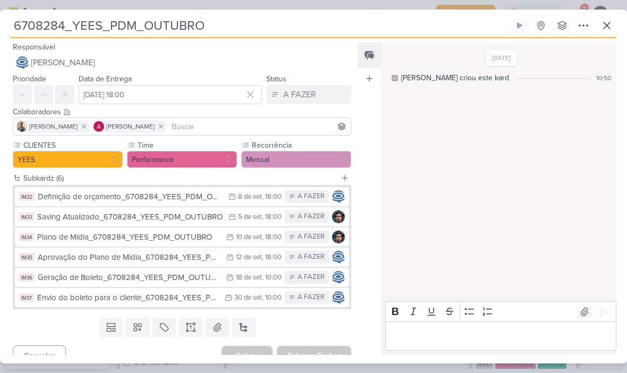
click at [579, 33] on button at bounding box center [583, 25] width 19 height 19
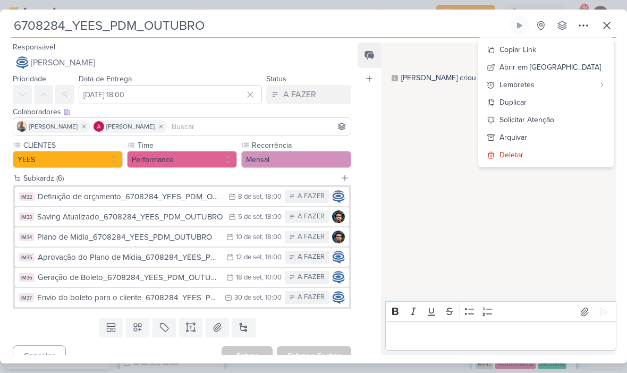
click at [576, 53] on button "Copiar Link" at bounding box center [546, 50] width 136 height 18
